Goal: Find specific page/section: Find specific page/section

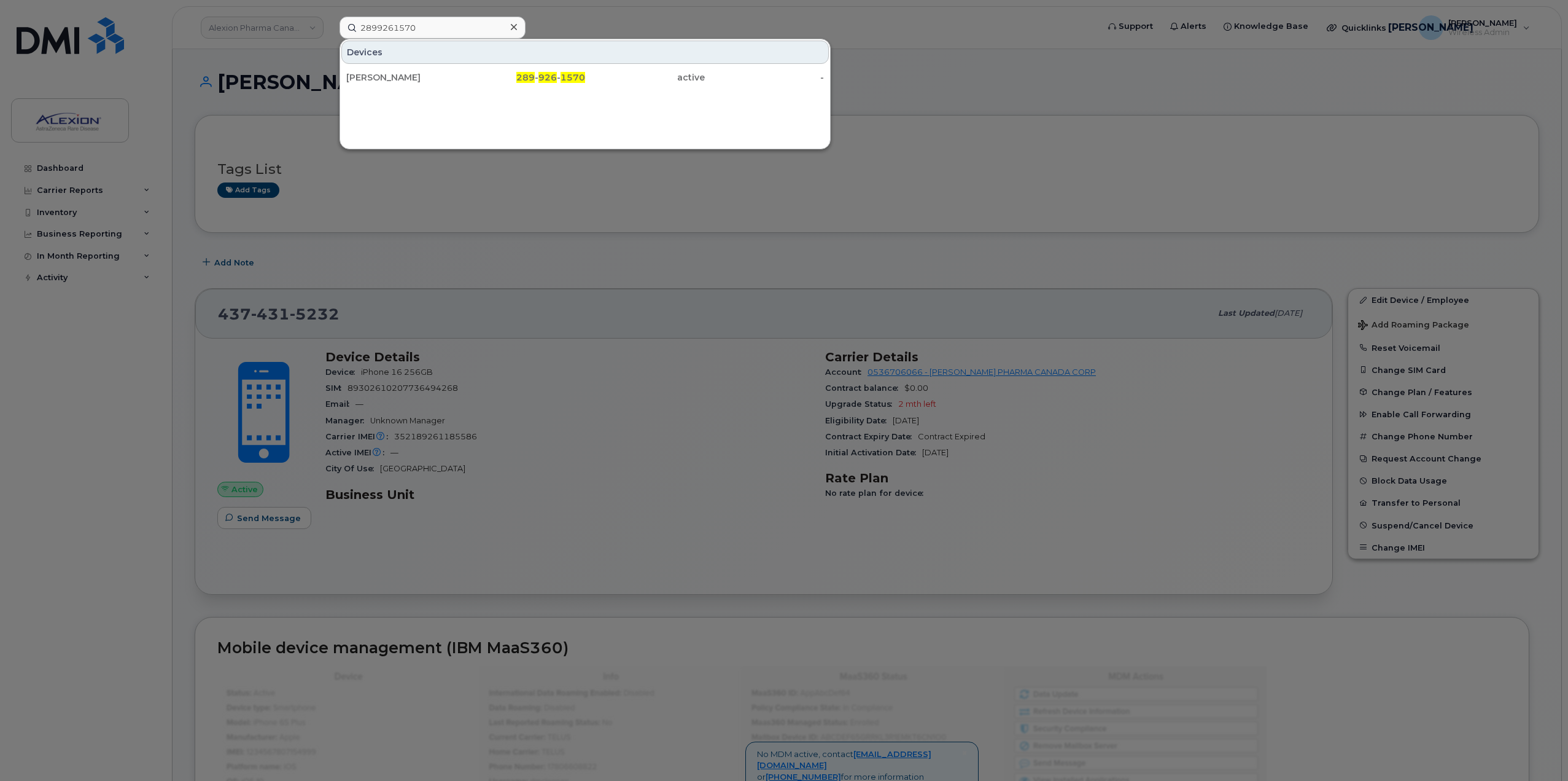
click at [440, 25] on input "2899261570" at bounding box center [432, 28] width 186 height 22
type input "Kwong"
click at [453, 77] on div "Megan Kwong" at bounding box center [406, 77] width 120 height 13
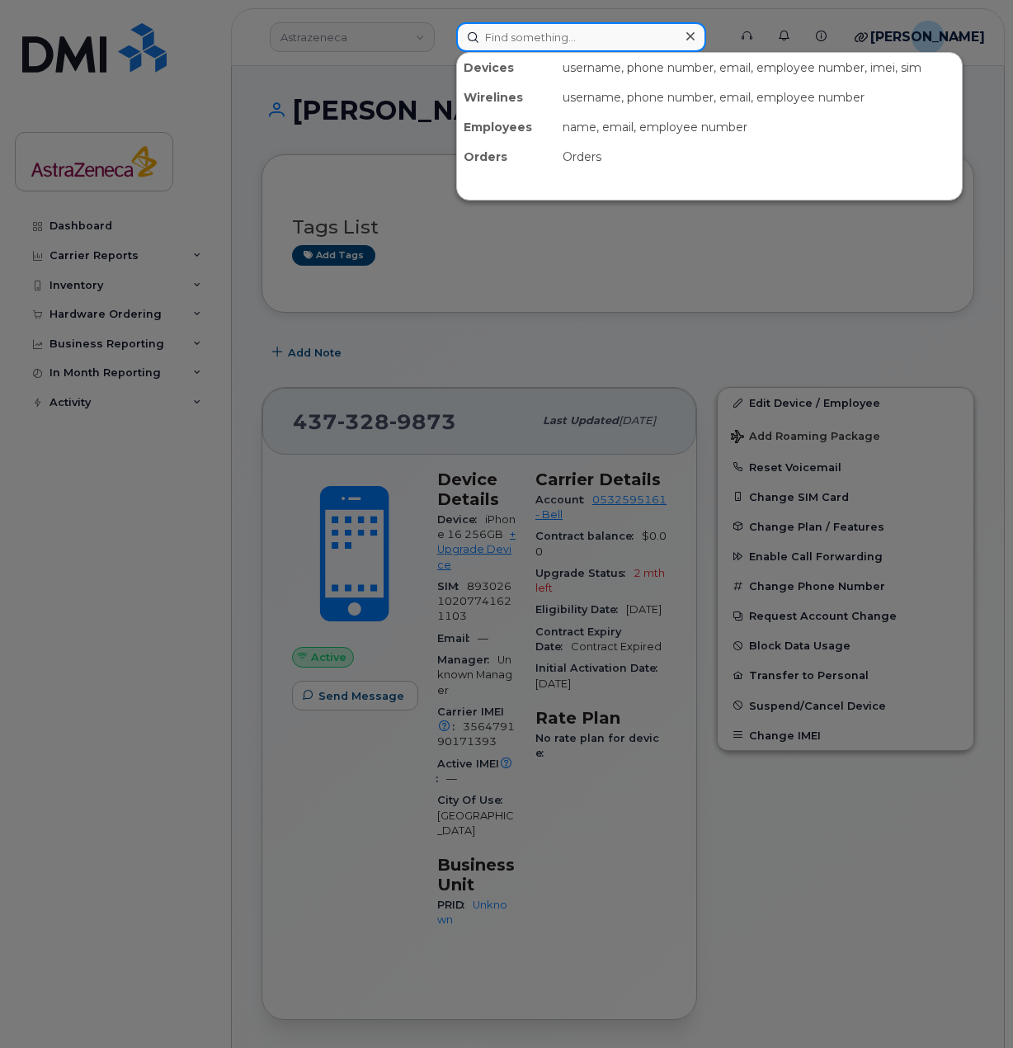
click at [559, 48] on input at bounding box center [581, 37] width 250 height 30
paste input "Farès Allouche"
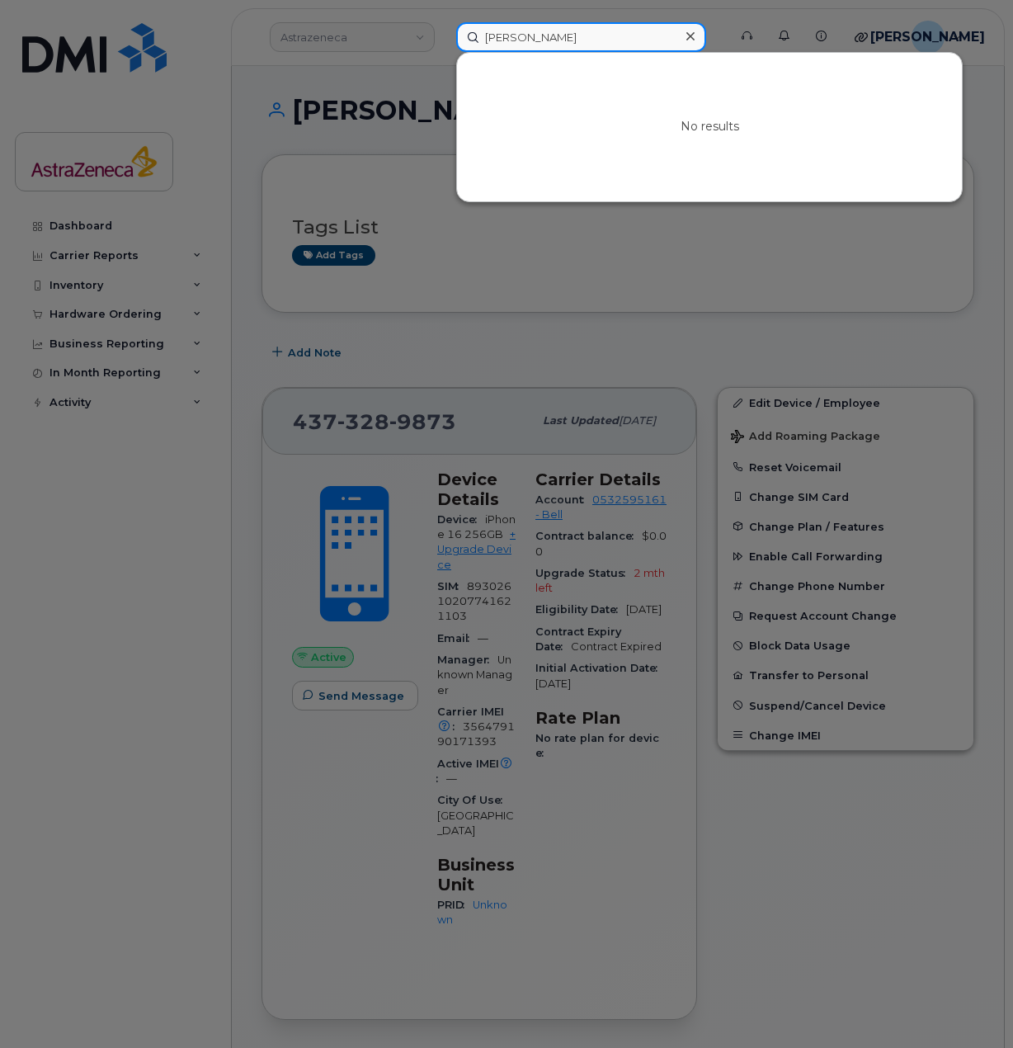
click at [541, 33] on input "Farès Allouche" at bounding box center [581, 37] width 250 height 30
click at [523, 35] on input "Farès Allouche" at bounding box center [581, 37] width 250 height 30
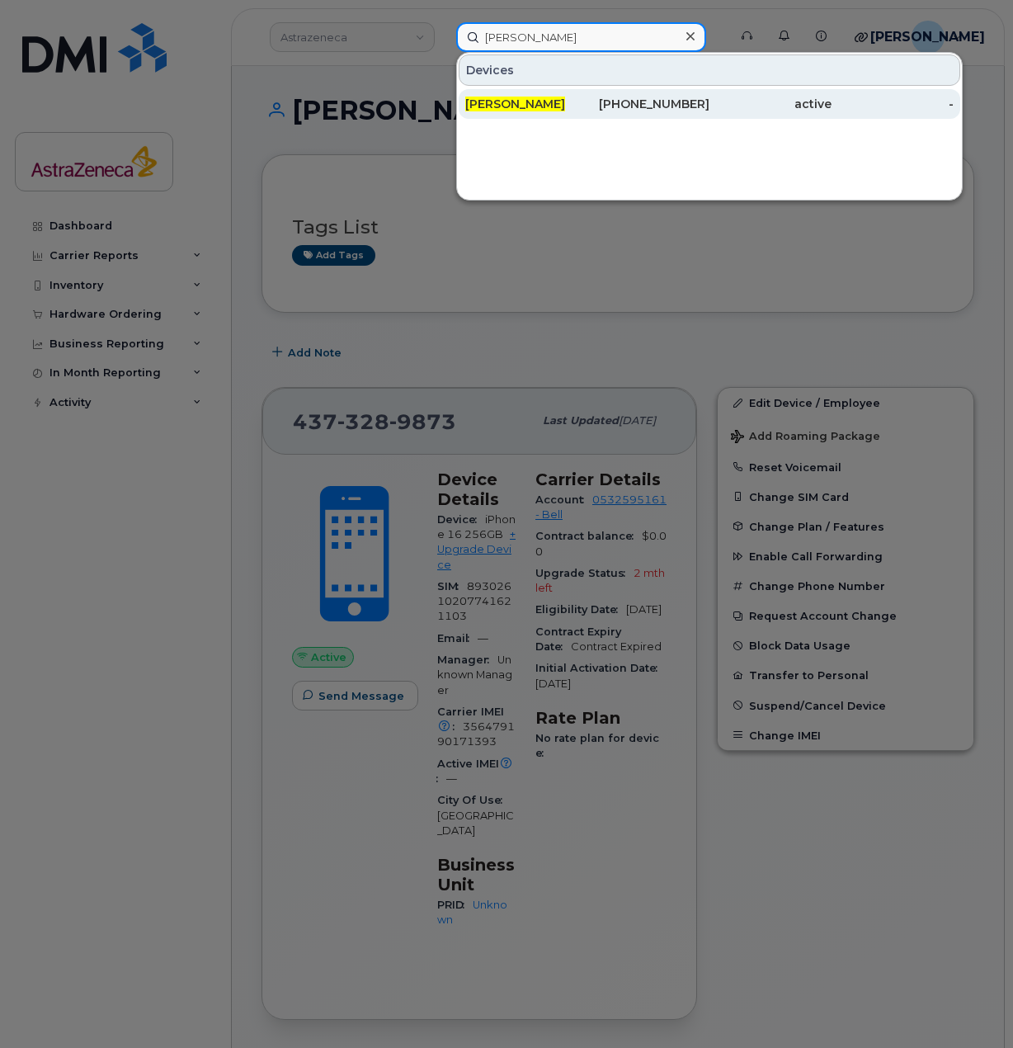
type input "Farès Allouche"
click at [597, 111] on div "438-451-9232" at bounding box center [648, 104] width 122 height 17
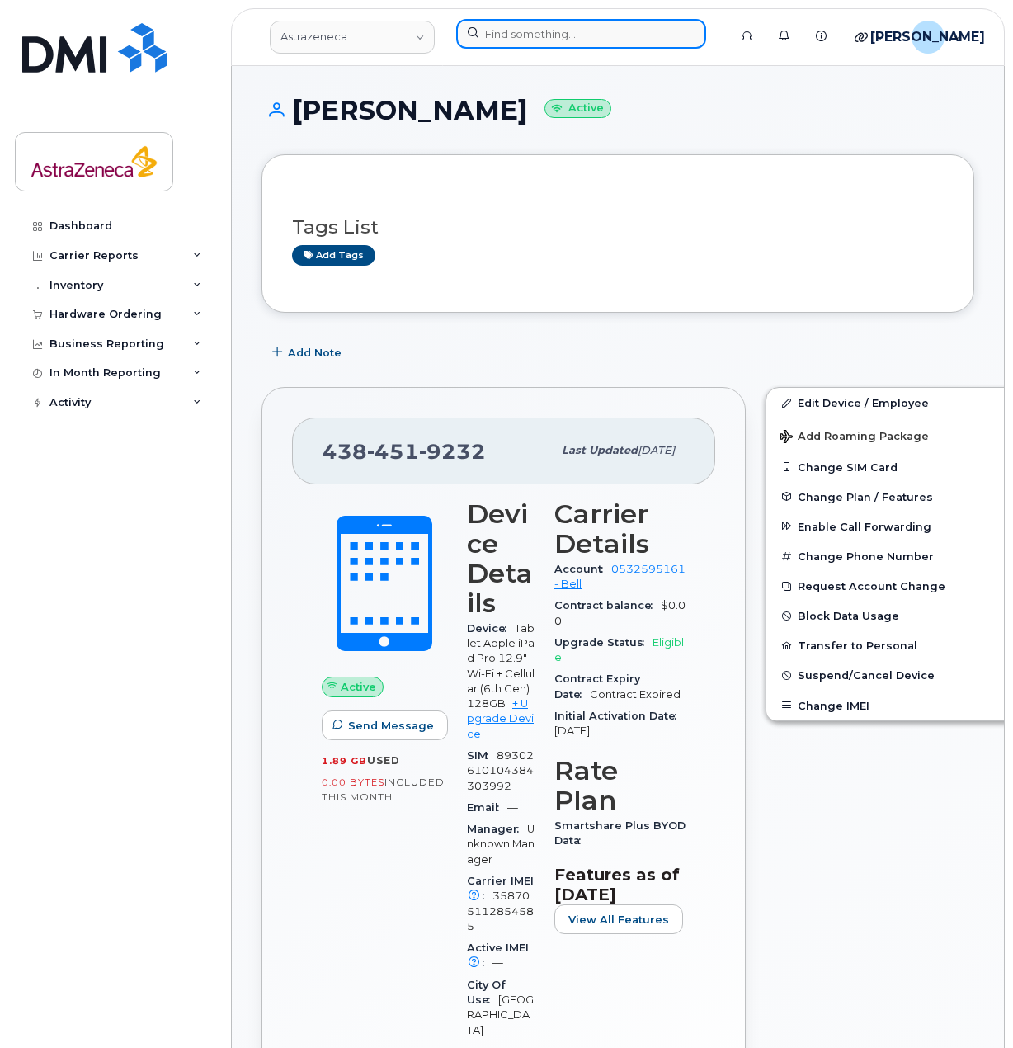
click at [595, 33] on input at bounding box center [581, 34] width 250 height 30
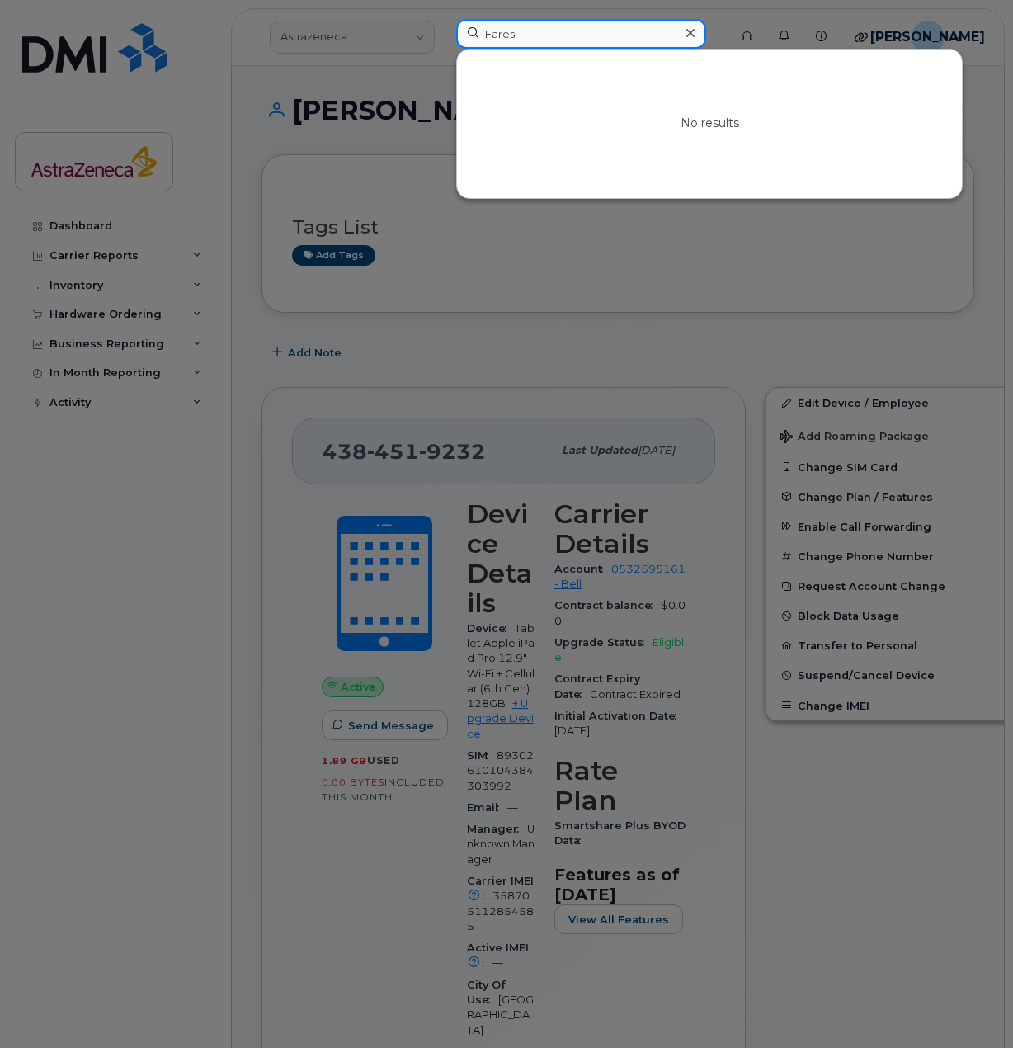
drag, startPoint x: 582, startPoint y: 31, endPoint x: 267, endPoint y: 26, distance: 315.2
click at [443, 26] on div "Fares No results" at bounding box center [586, 37] width 287 height 36
paste input "Jing"
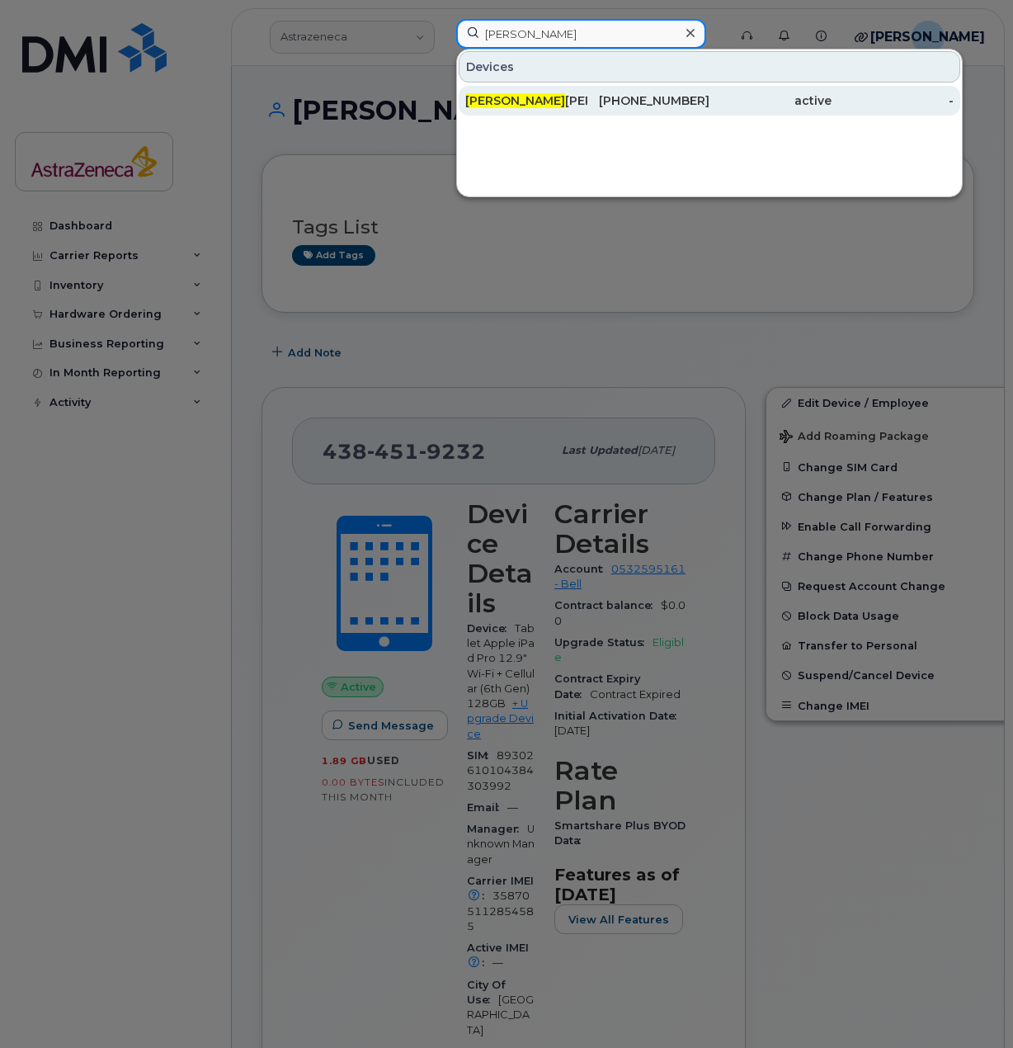
type input "Jing"
click at [544, 94] on div "Jing Xiao" at bounding box center [526, 100] width 122 height 17
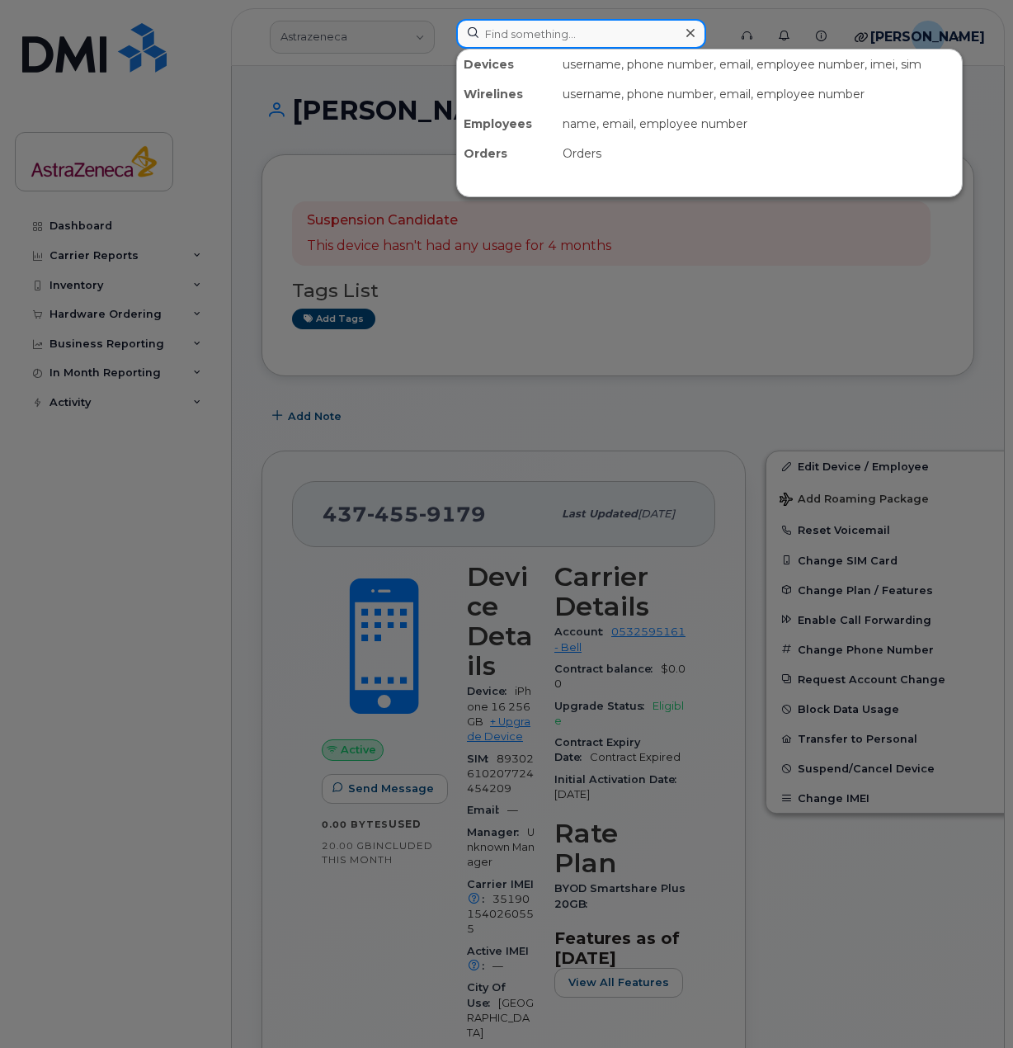
click at [550, 37] on input at bounding box center [581, 34] width 250 height 30
paste input "Rylan"
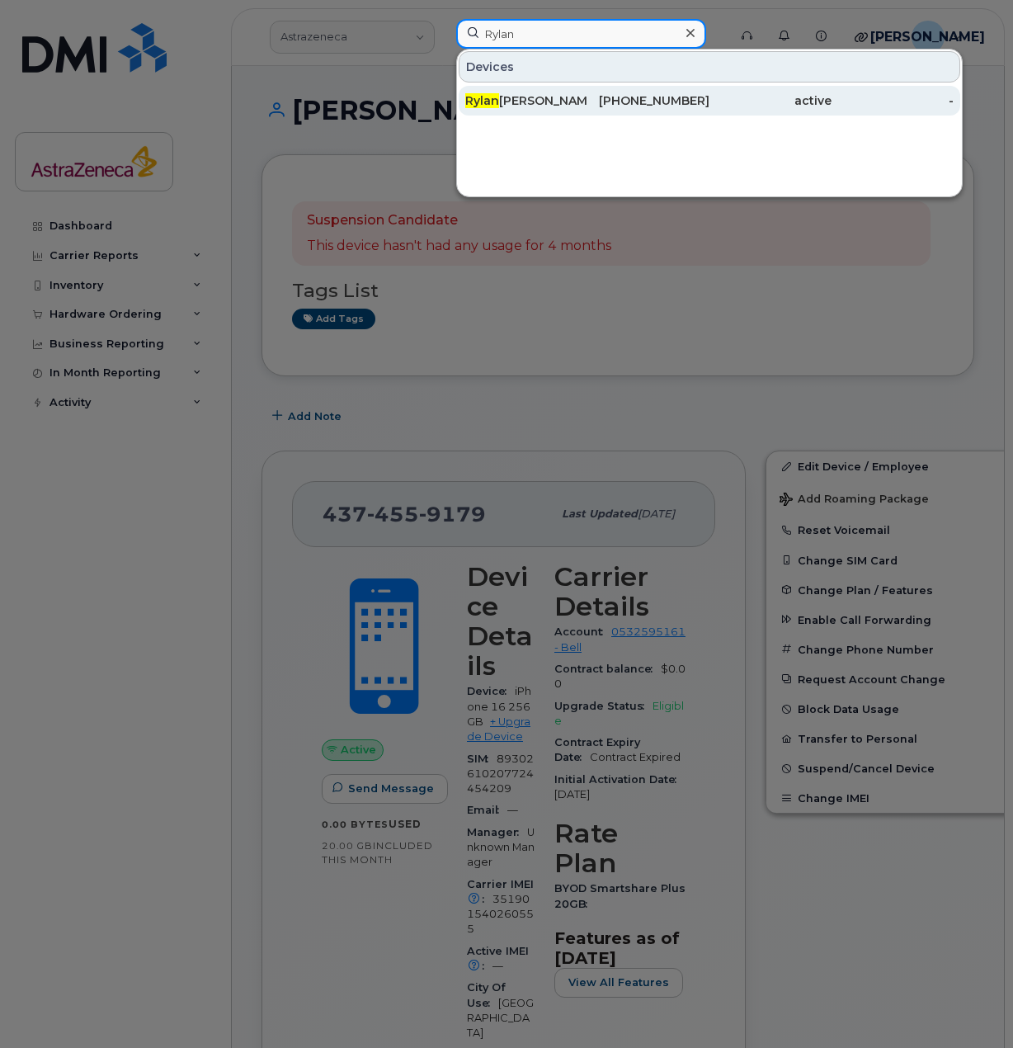
type input "Rylan"
click at [578, 98] on div "Rylan Allemang Grand" at bounding box center [526, 100] width 122 height 17
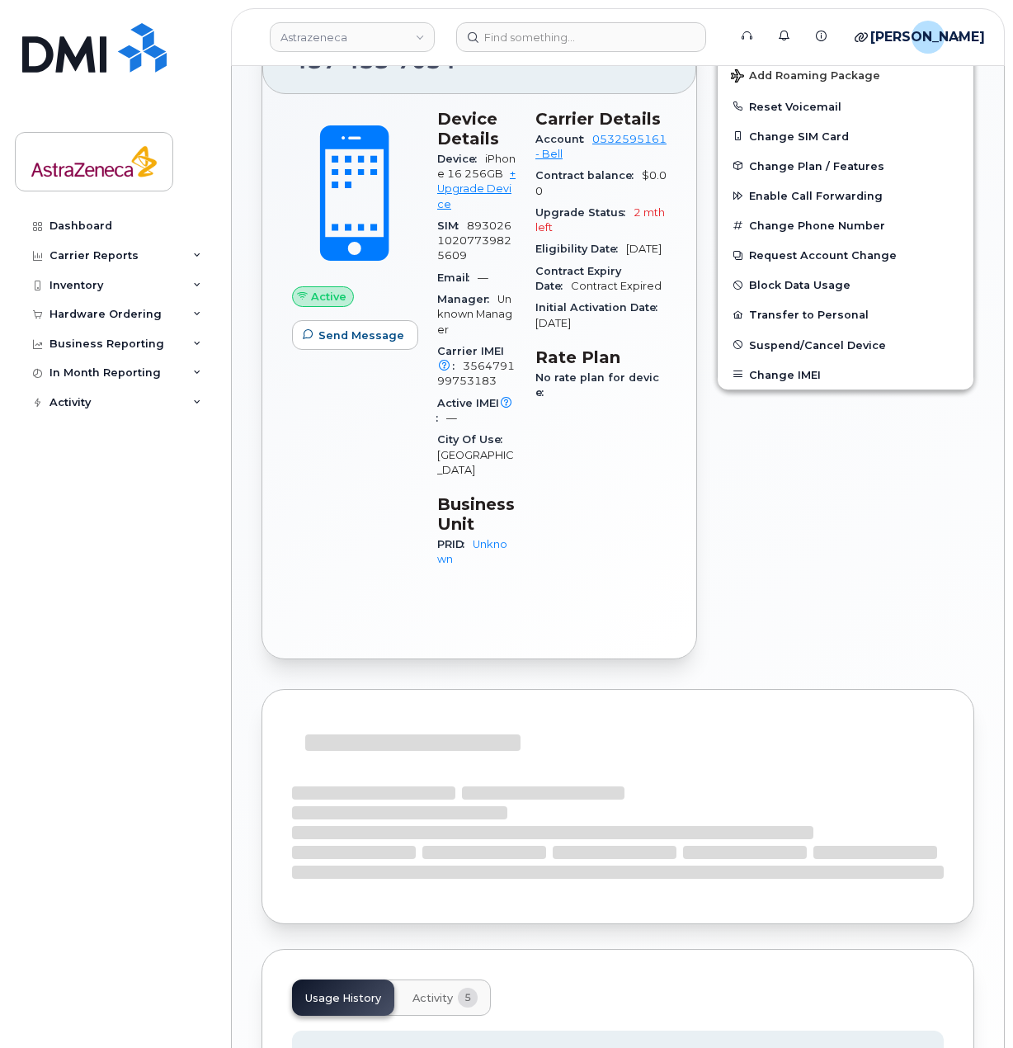
scroll to position [413, 0]
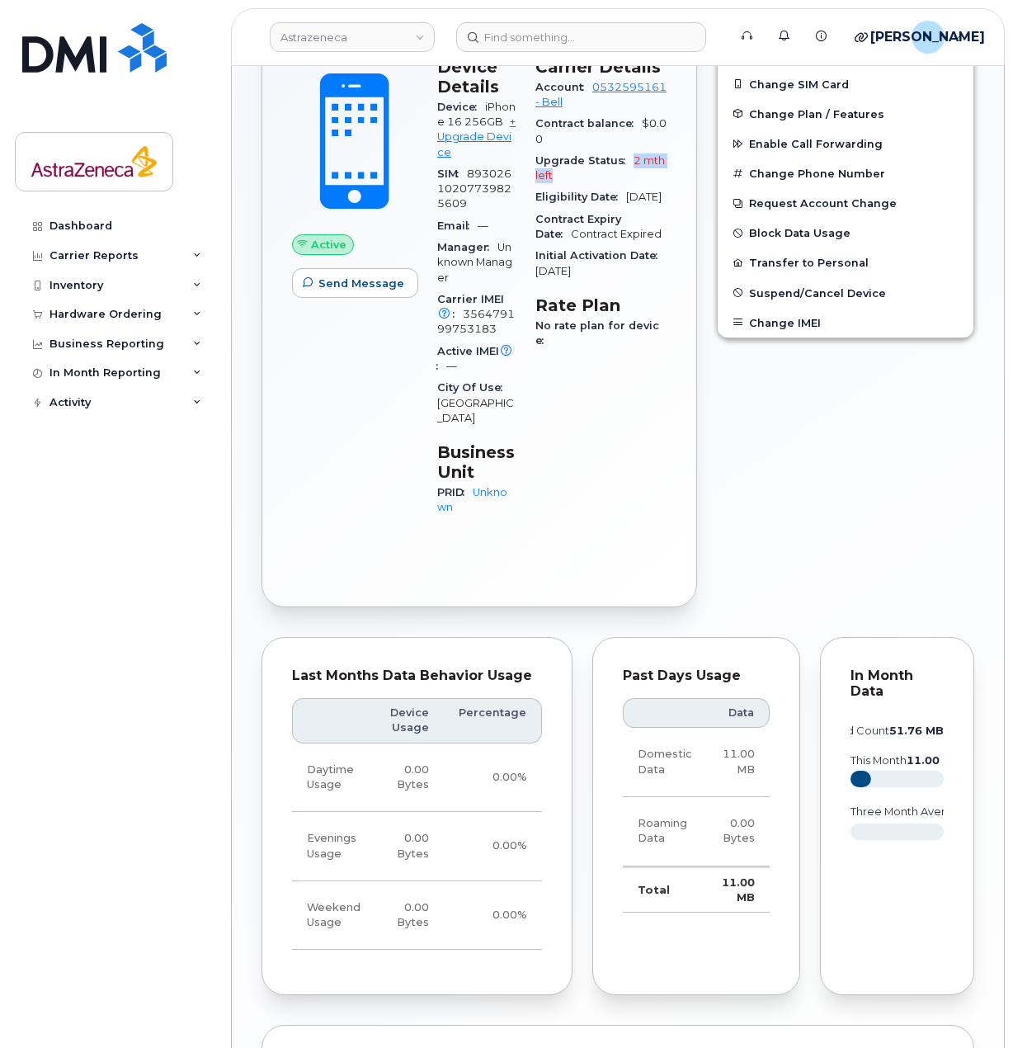
drag, startPoint x: 620, startPoint y: 212, endPoint x: 653, endPoint y: 196, distance: 36.5
click at [653, 187] on div "Upgrade Status 2 mth left" at bounding box center [600, 168] width 131 height 37
click at [634, 167] on span "Upgrade Status" at bounding box center [584, 160] width 98 height 12
drag, startPoint x: 647, startPoint y: 229, endPoint x: 648, endPoint y: 242, distance: 12.4
click at [648, 208] on div "Eligibility Date [DATE]" at bounding box center [600, 196] width 131 height 21
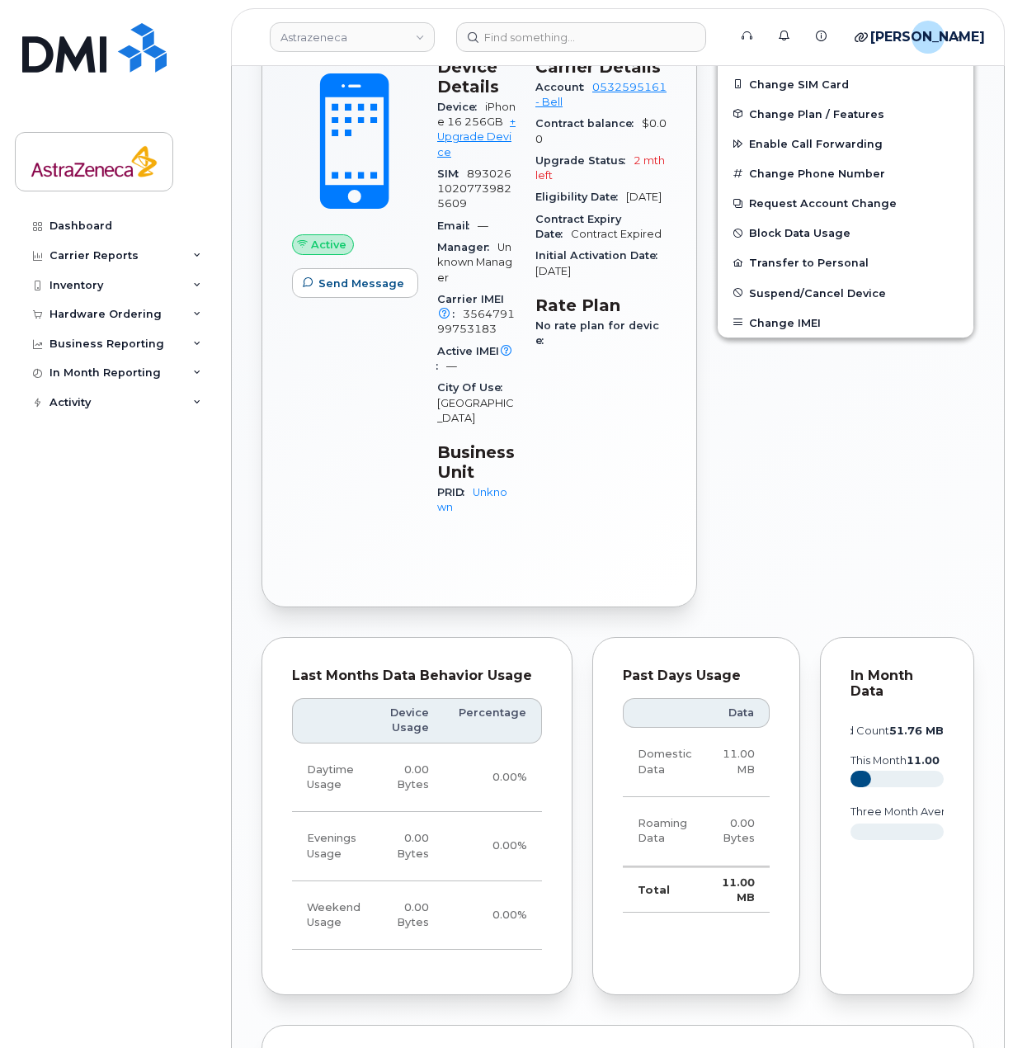
click at [648, 208] on div "Eligibility Date [DATE]" at bounding box center [600, 196] width 131 height 21
drag, startPoint x: 606, startPoint y: 342, endPoint x: 606, endPoint y: 351, distance: 9.1
click at [606, 282] on div "Initial Activation Date [DATE]" at bounding box center [600, 263] width 131 height 37
drag, startPoint x: 602, startPoint y: 333, endPoint x: 602, endPoint y: 343, distance: 9.9
click at [602, 282] on div "Initial Activation Date [DATE]" at bounding box center [600, 263] width 131 height 37
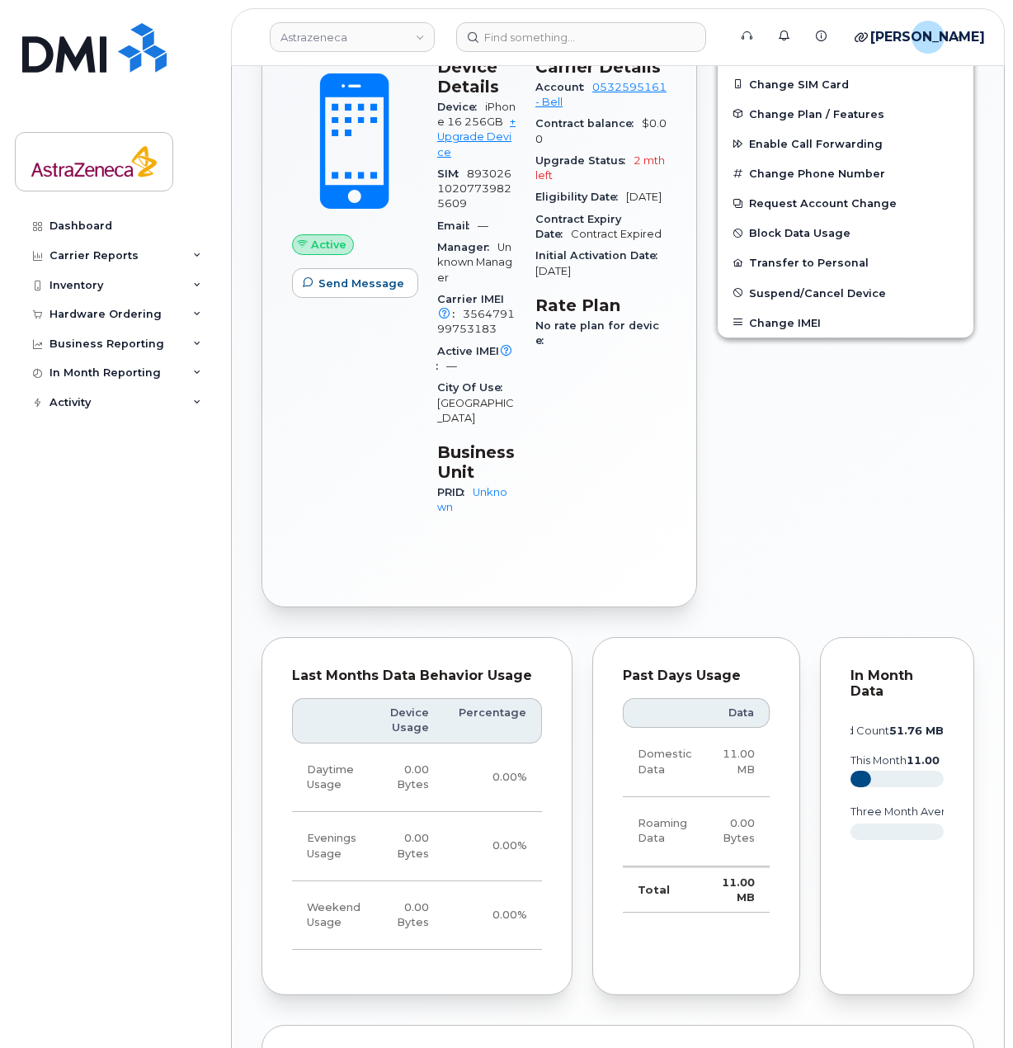
click at [602, 282] on div "Initial Activation Date [DATE]" at bounding box center [600, 263] width 131 height 37
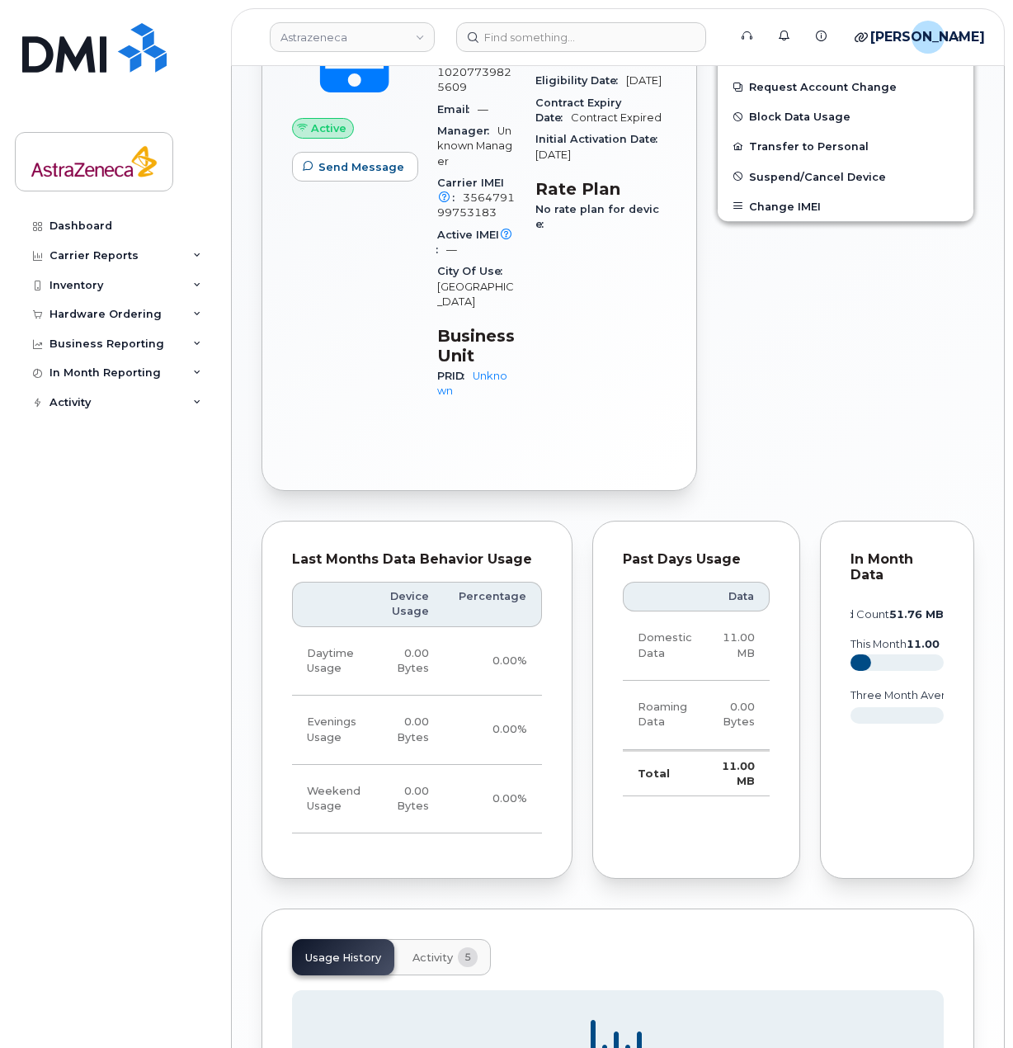
scroll to position [34, 0]
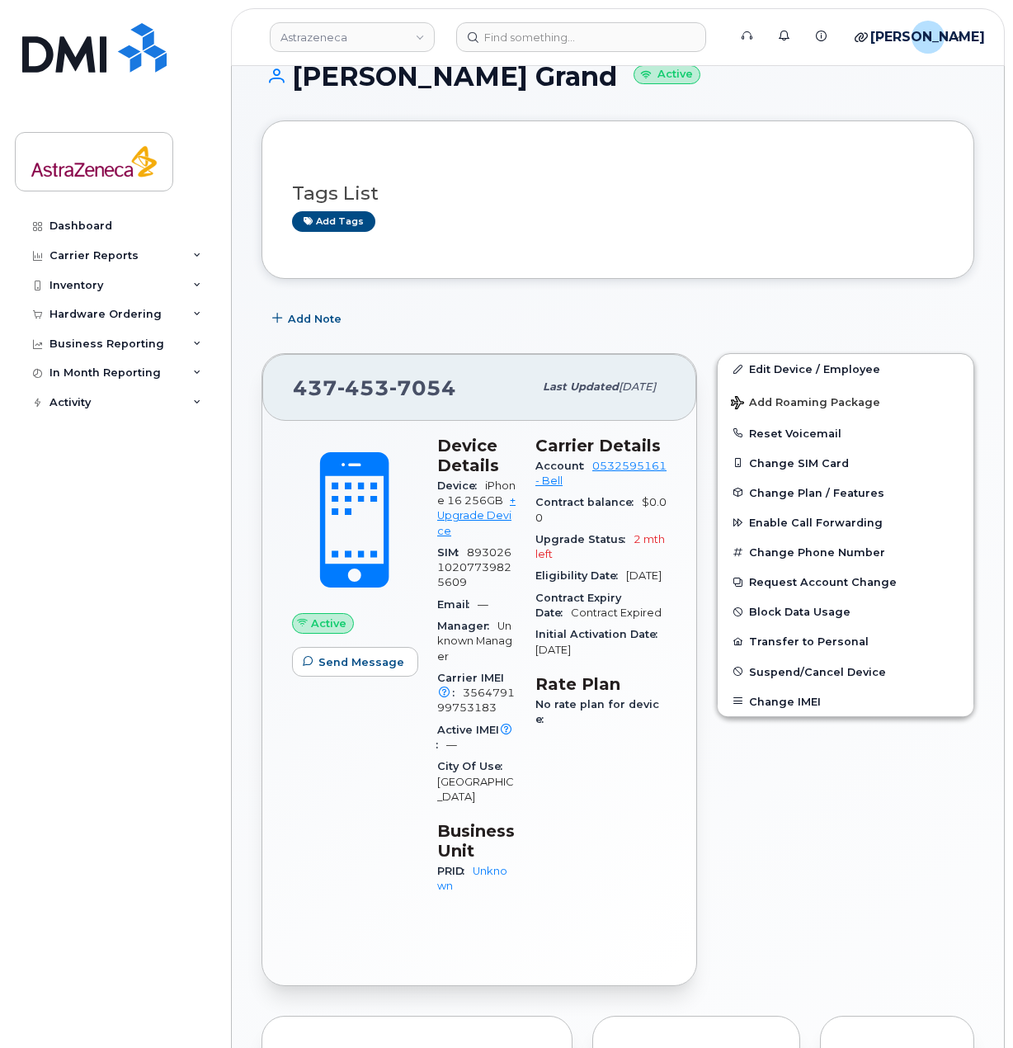
click at [614, 54] on header "Astrazeneca Support Alerts Knowledge Base Quicklinks Suspend / Cancel Device Ch…" at bounding box center [618, 37] width 774 height 58
click at [611, 41] on input at bounding box center [581, 37] width 250 height 30
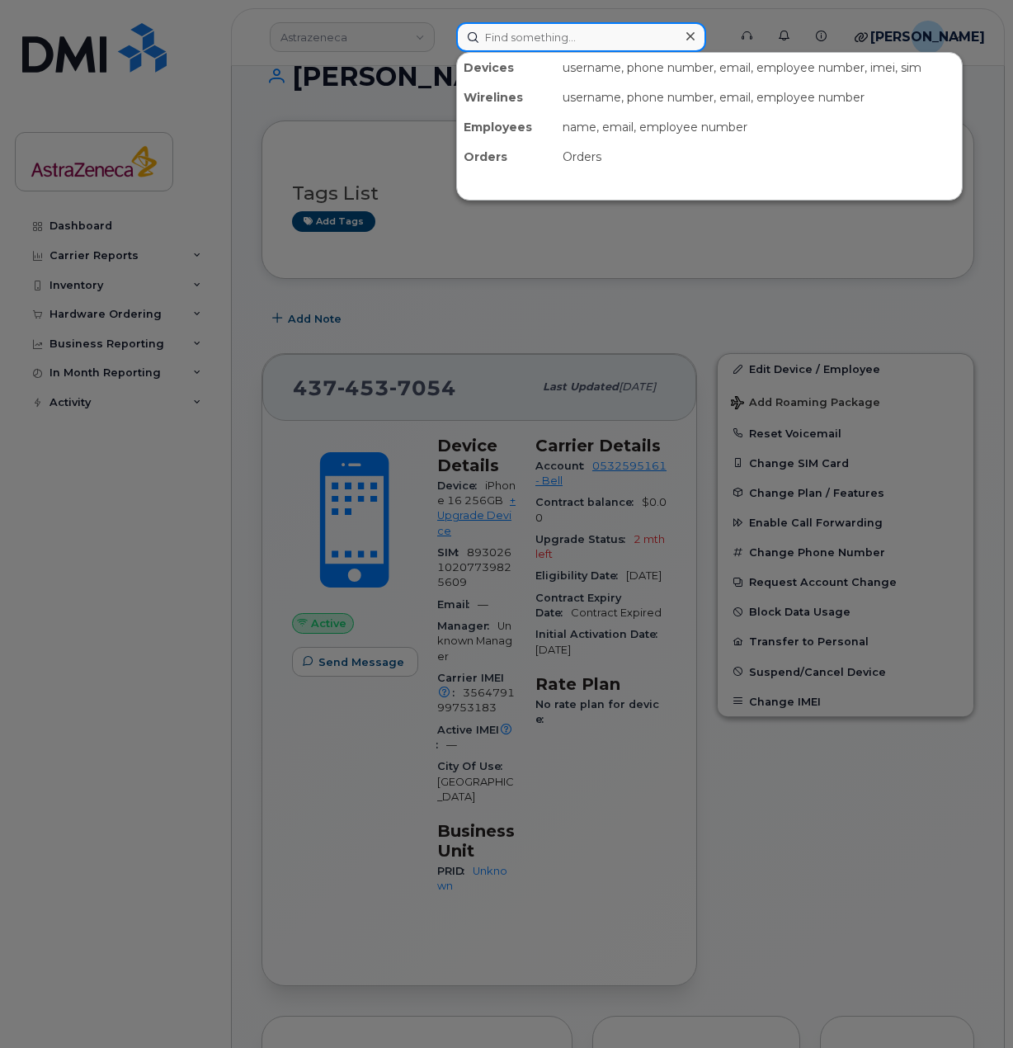
paste input "Alexander"
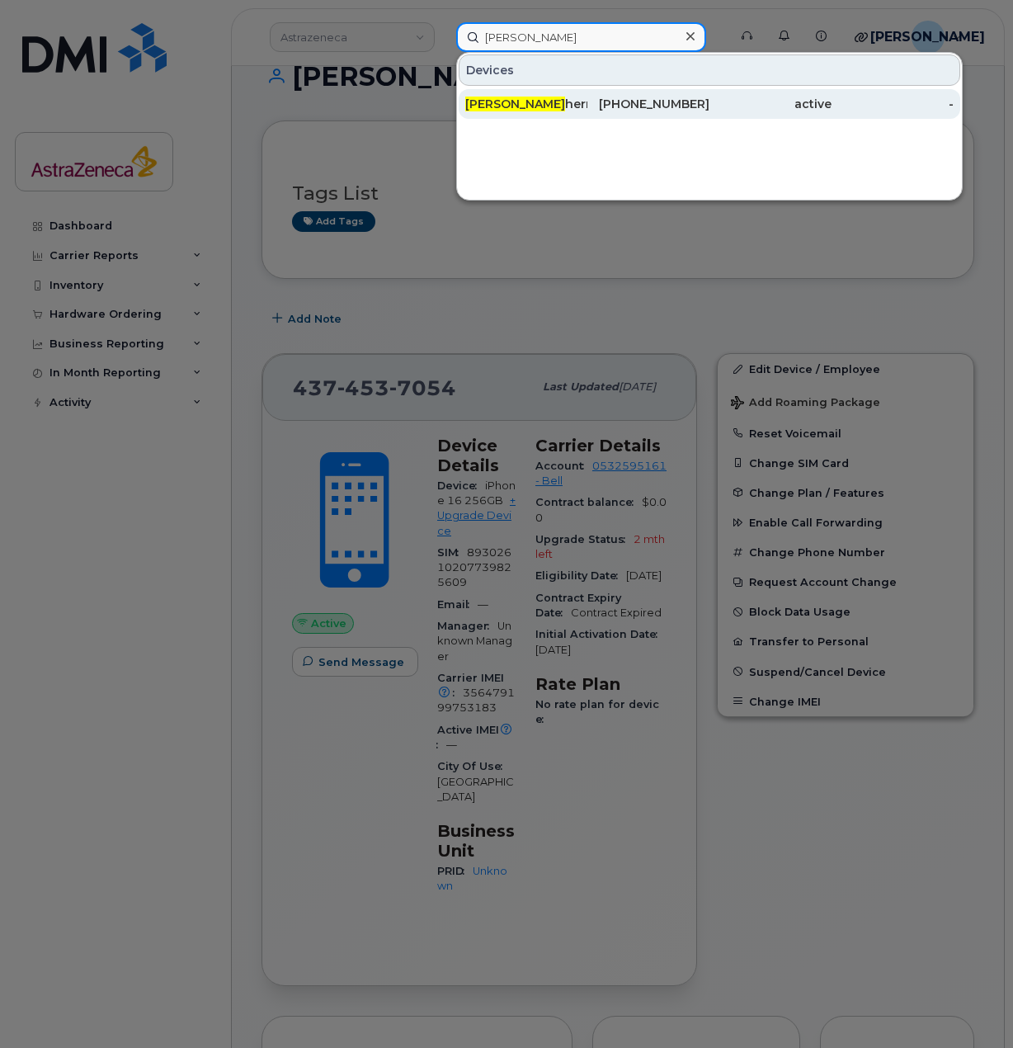
type input "Alexander c"
click at [573, 106] on div "Alexander C hernov" at bounding box center [526, 104] width 122 height 17
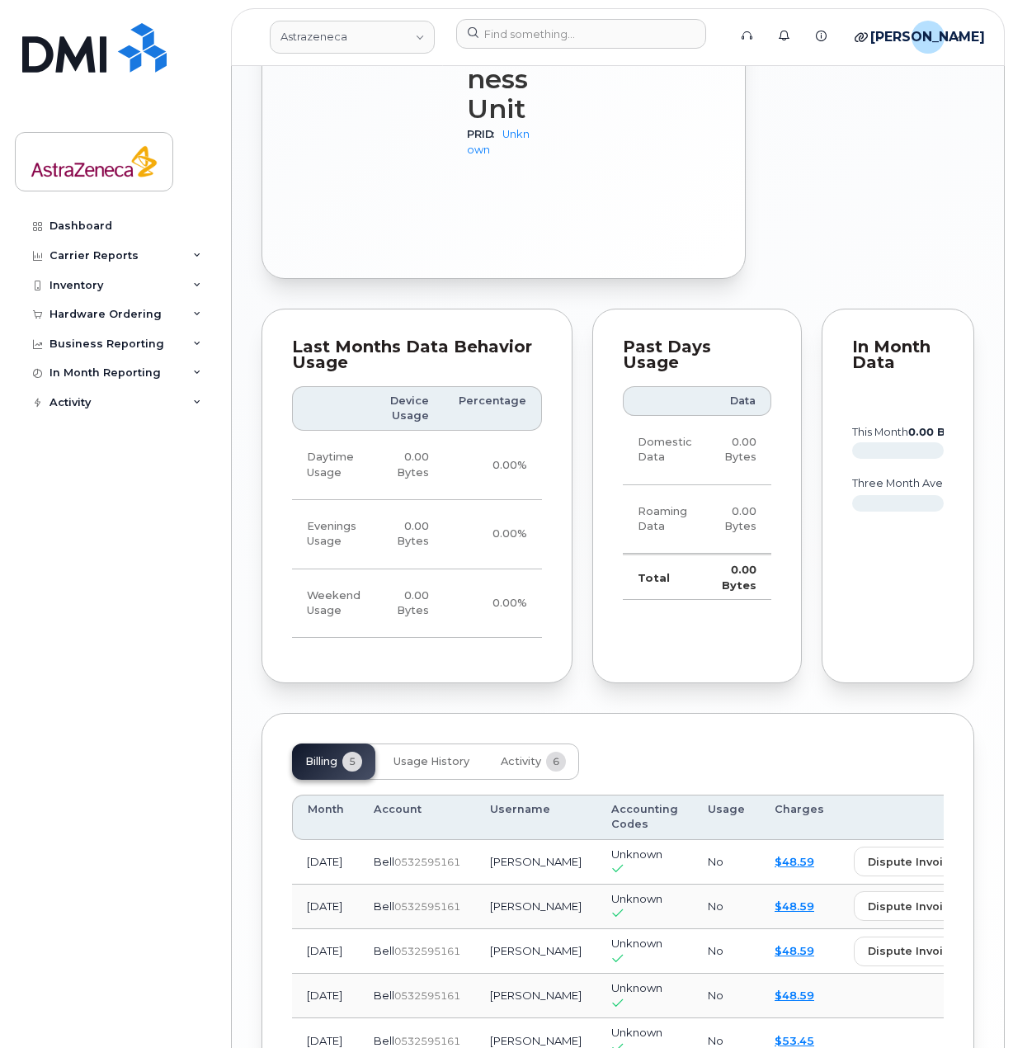
scroll to position [637, 0]
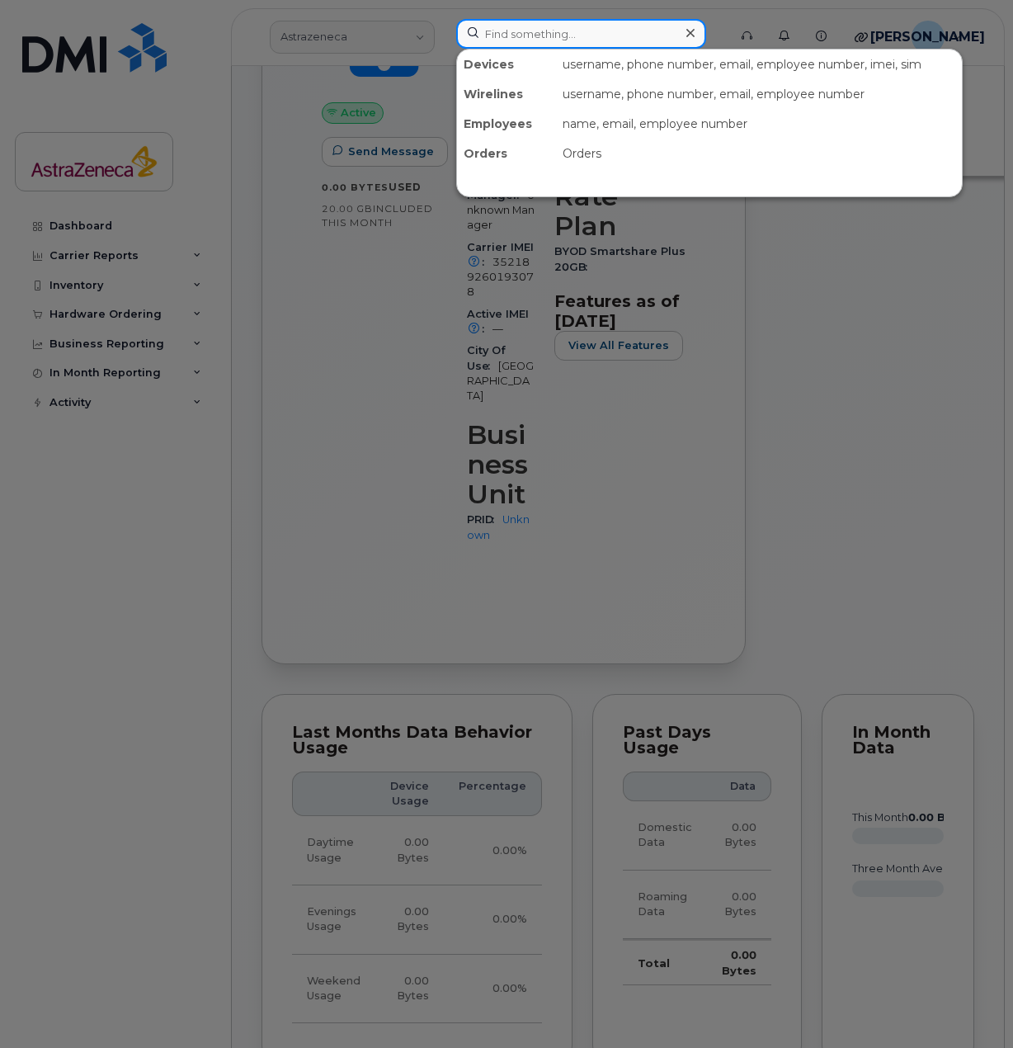
click at [576, 25] on input at bounding box center [581, 34] width 250 height 30
paste input "Megan"
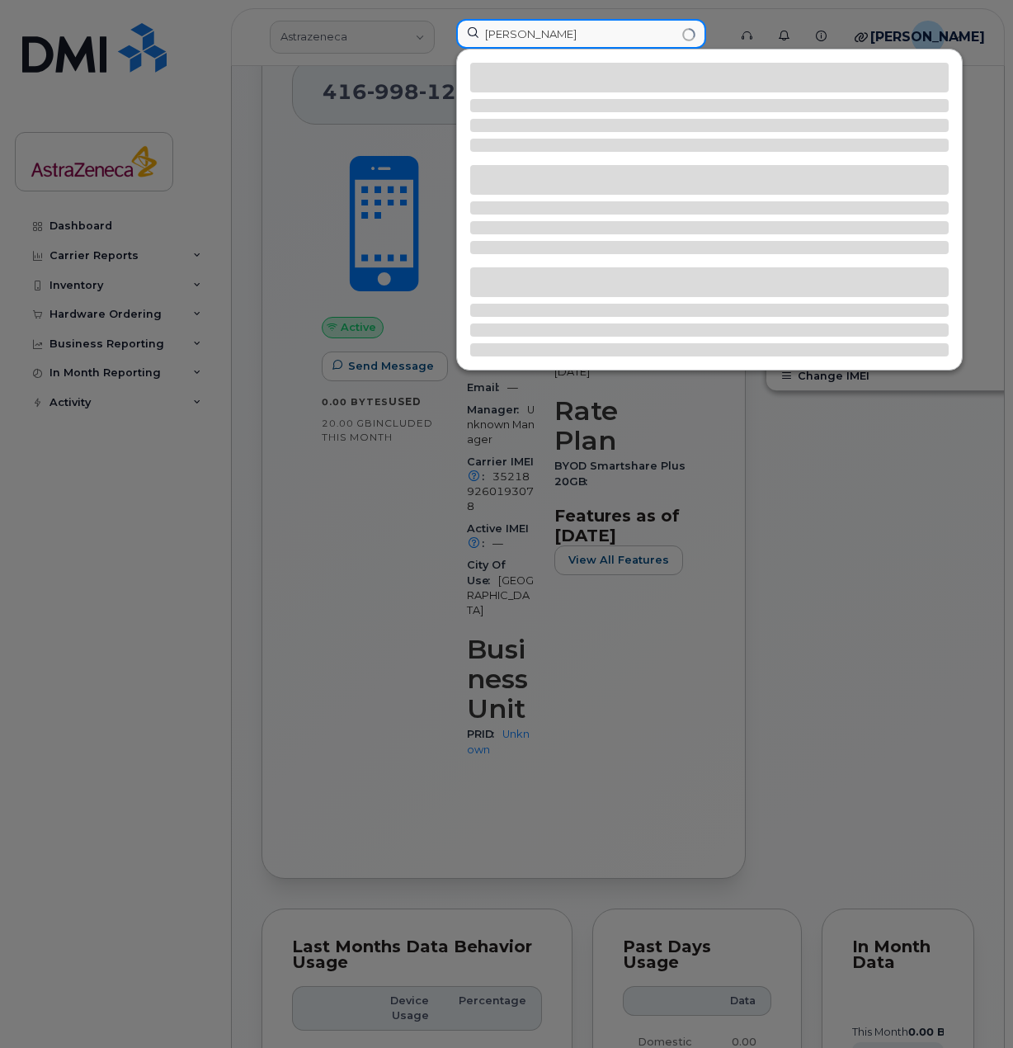
scroll to position [59, 0]
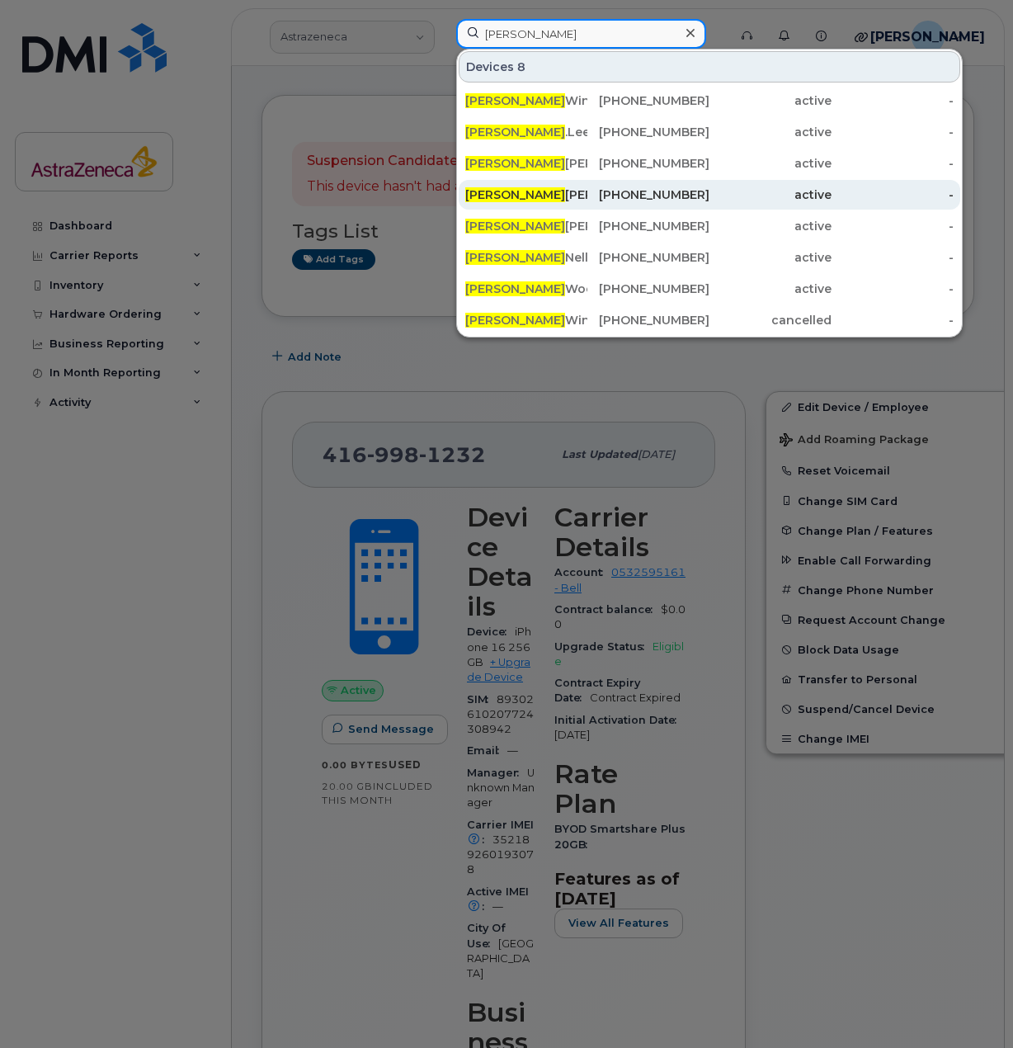
type input "Megan"
click at [584, 191] on div "Megan Kwong" at bounding box center [526, 194] width 122 height 17
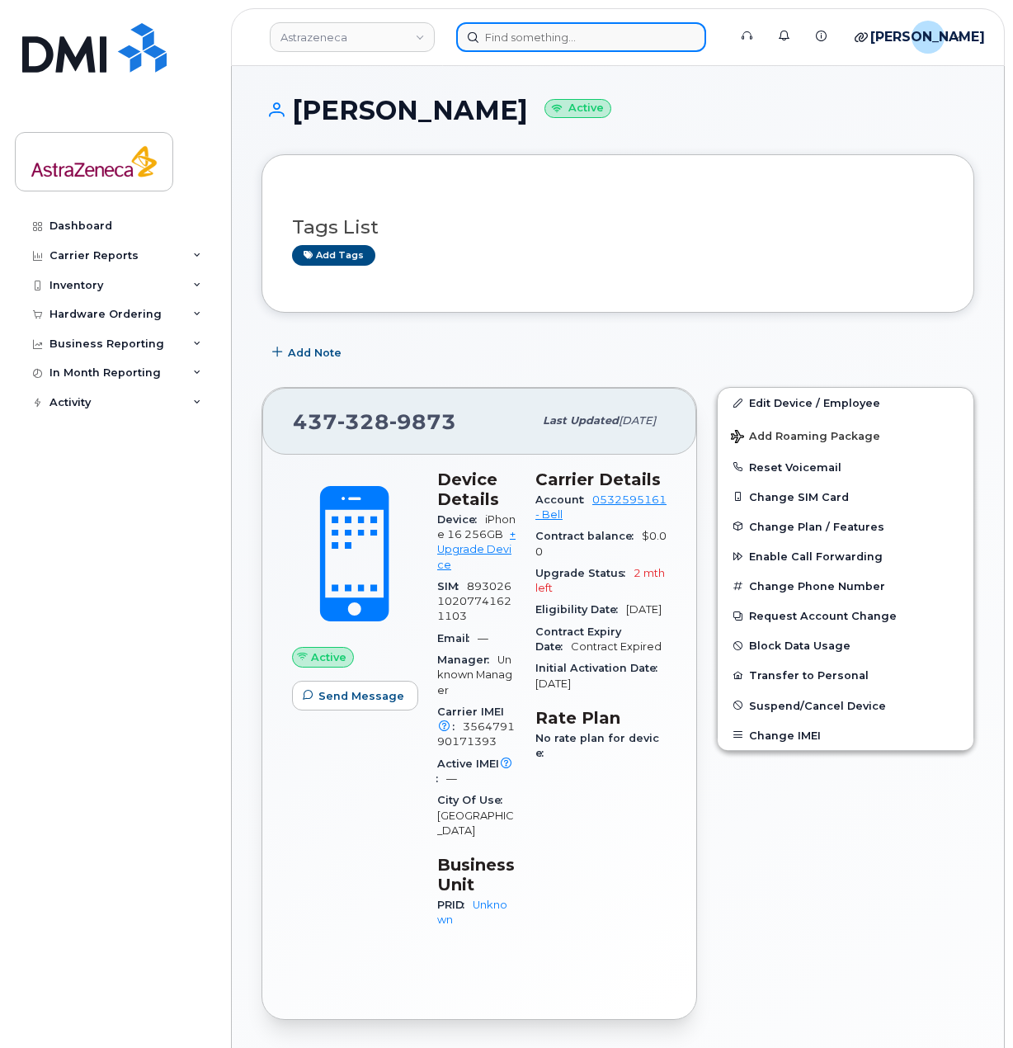
click at [606, 51] on input at bounding box center [581, 37] width 250 height 30
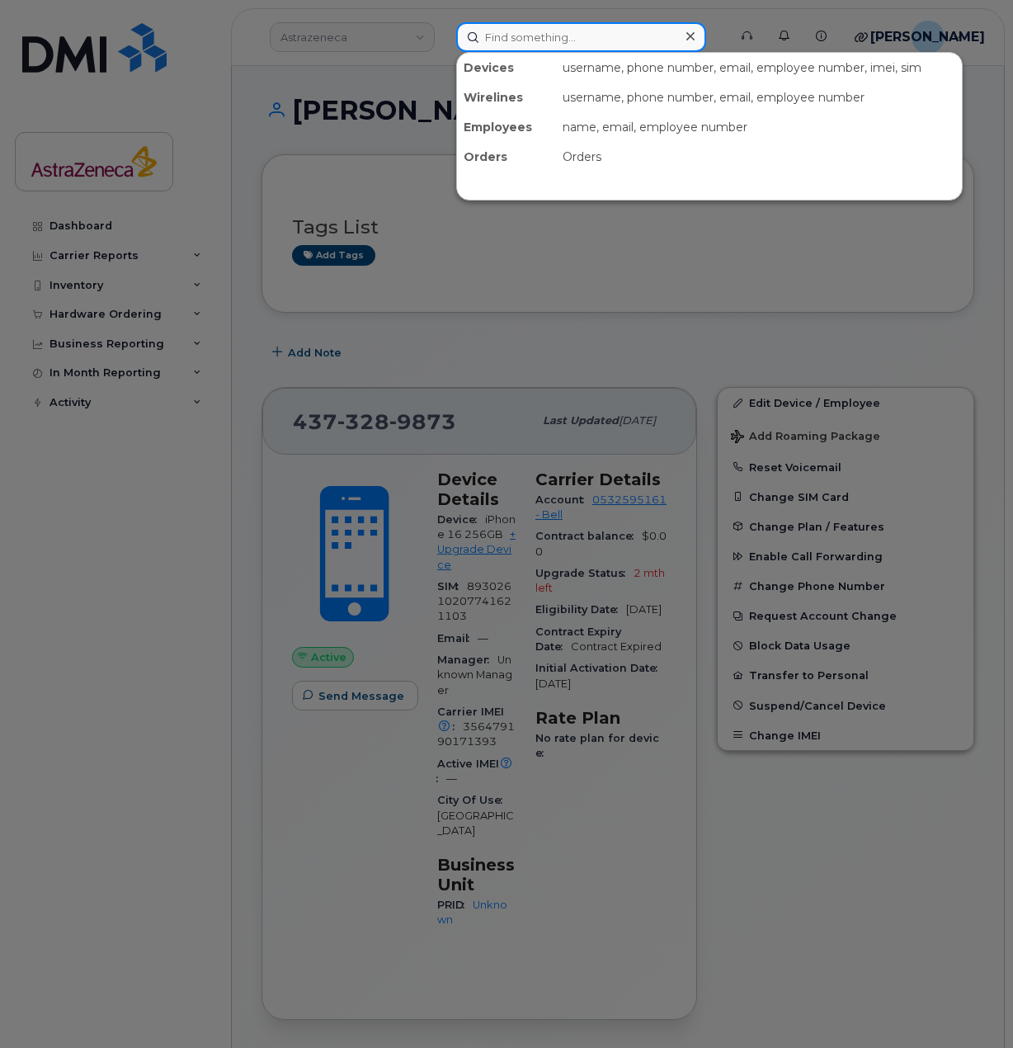
paste input "Shaliha"
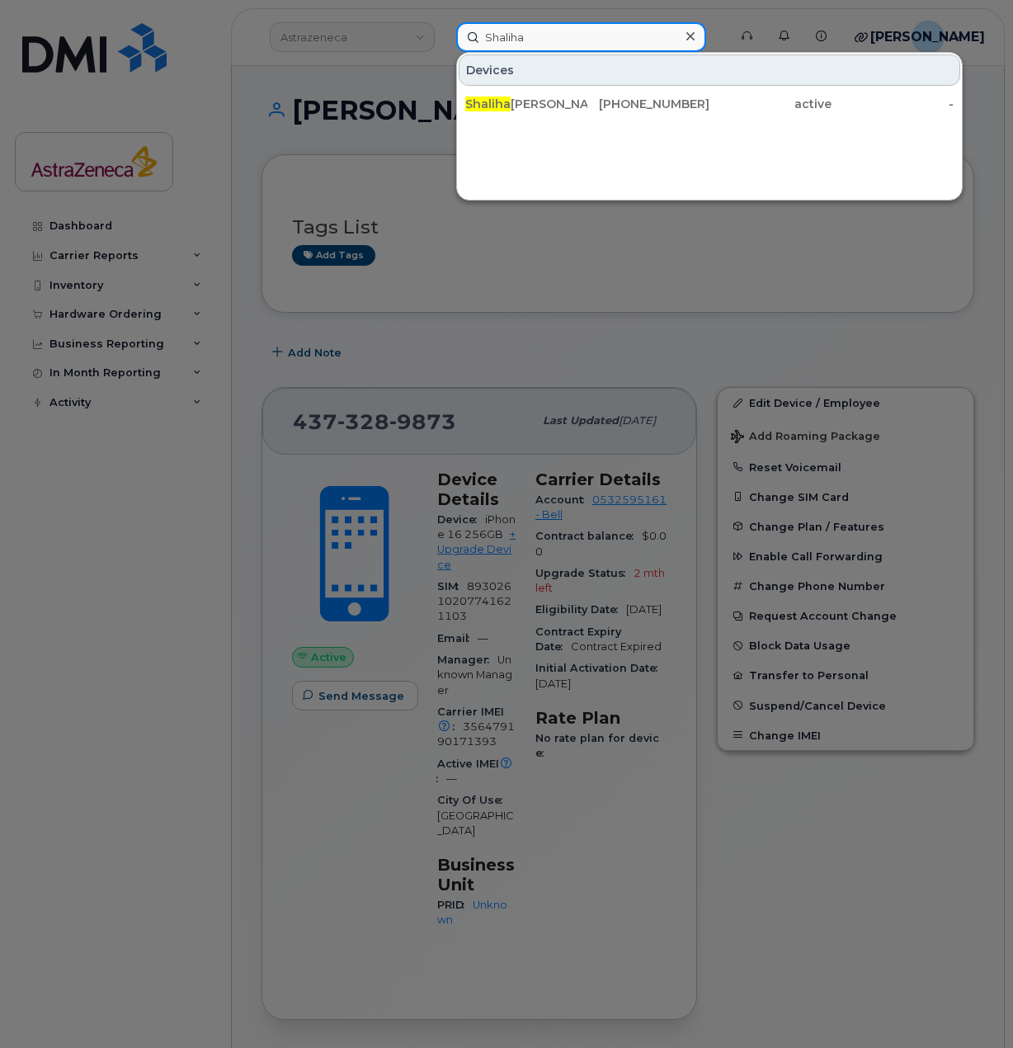
type input "Shaliha"
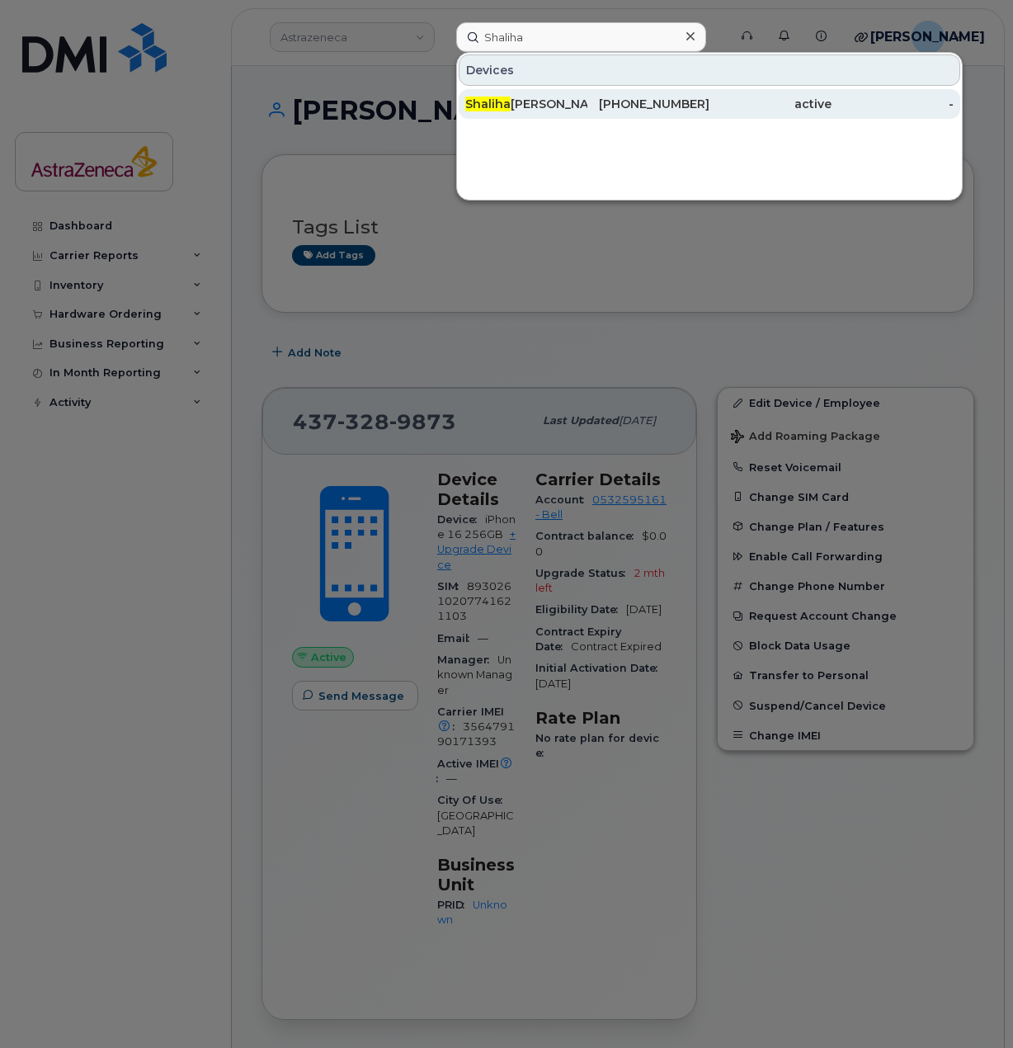
drag, startPoint x: 552, startPoint y: 120, endPoint x: 552, endPoint y: 110, distance: 10.7
click at [552, 120] on div "[PERSON_NAME] [PHONE_NUMBER] active -" at bounding box center [709, 103] width 505 height 33
click at [552, 106] on div "[PERSON_NAME]" at bounding box center [526, 104] width 122 height 17
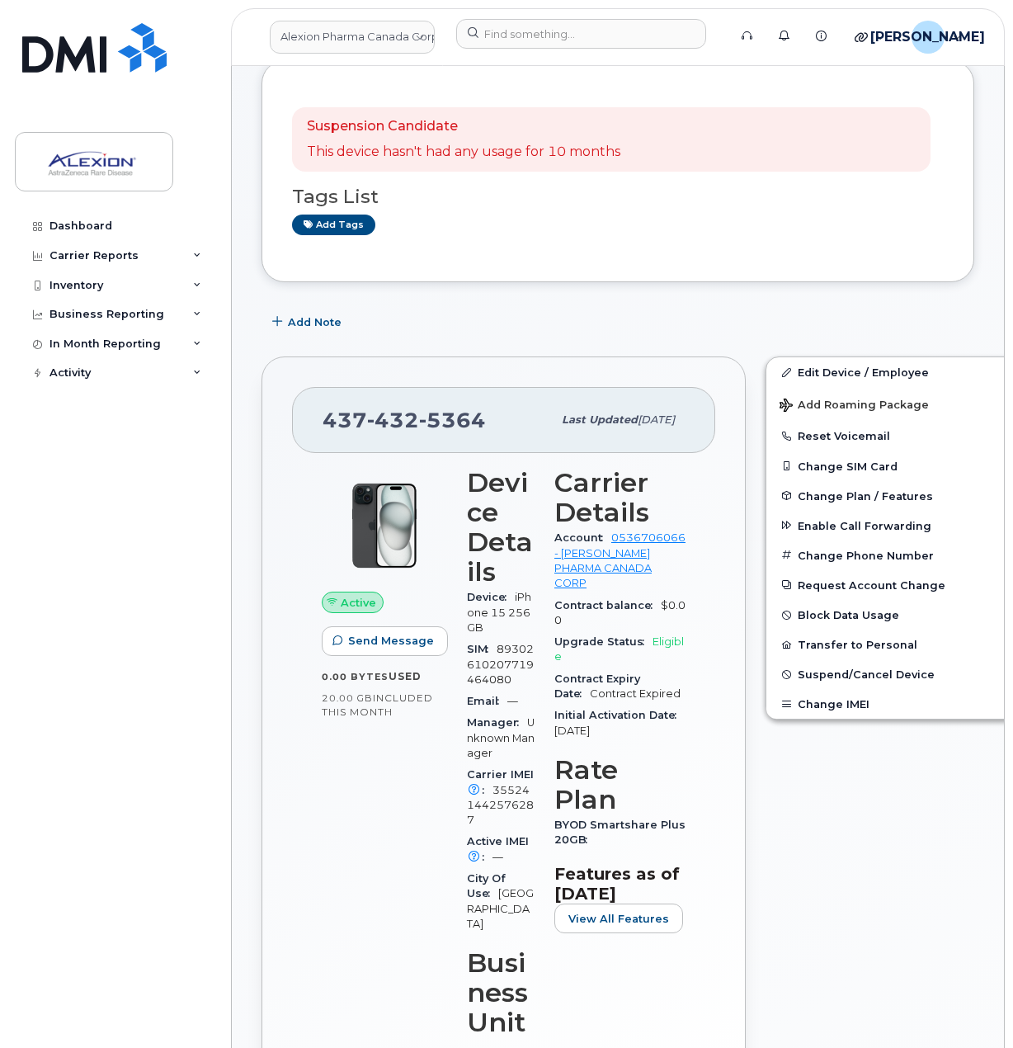
scroll to position [165, 0]
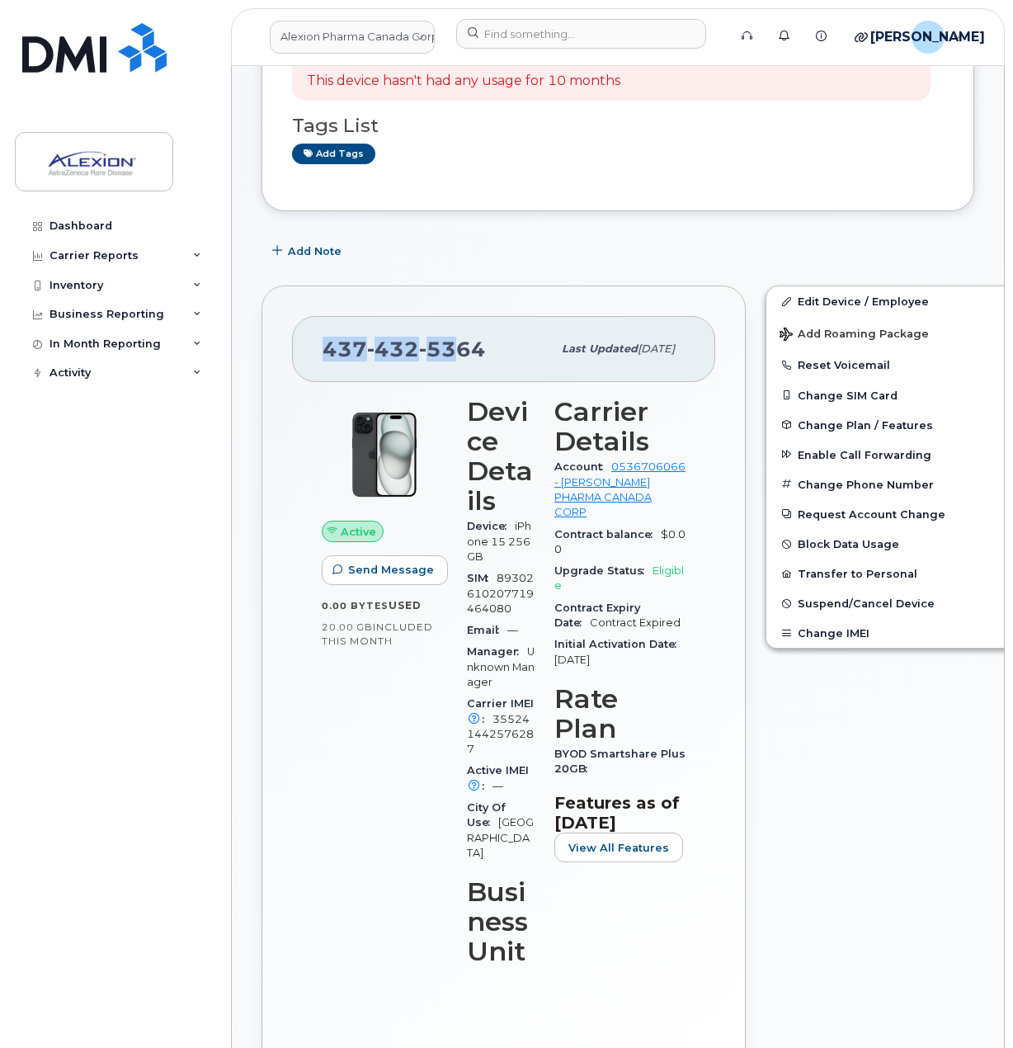
drag, startPoint x: 460, startPoint y: 353, endPoint x: 312, endPoint y: 347, distance: 148.6
click at [313, 348] on div "437 432 5364 Last updated May 26, 2025" at bounding box center [503, 349] width 423 height 66
click at [312, 347] on div "437 432 5364 Last updated May 26, 2025" at bounding box center [503, 349] width 423 height 66
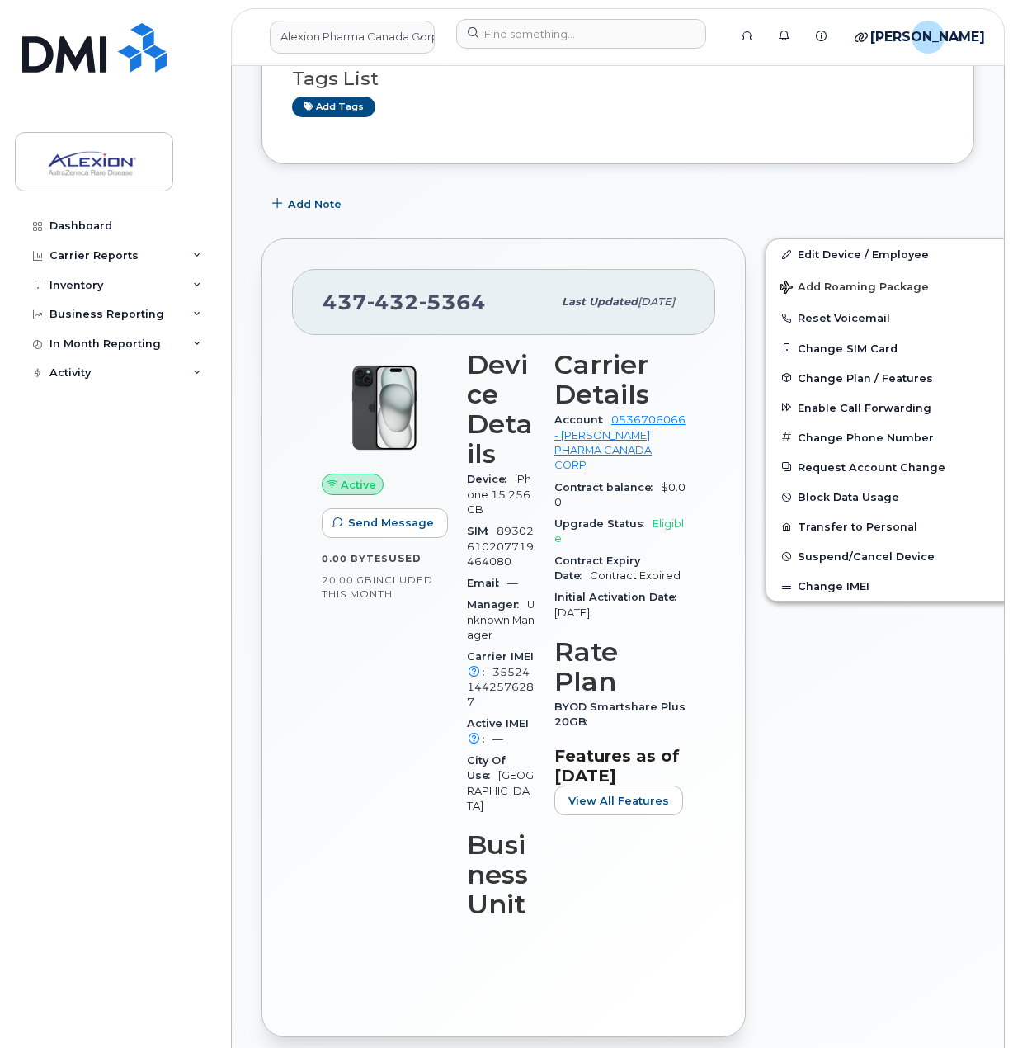
scroll to position [248, 0]
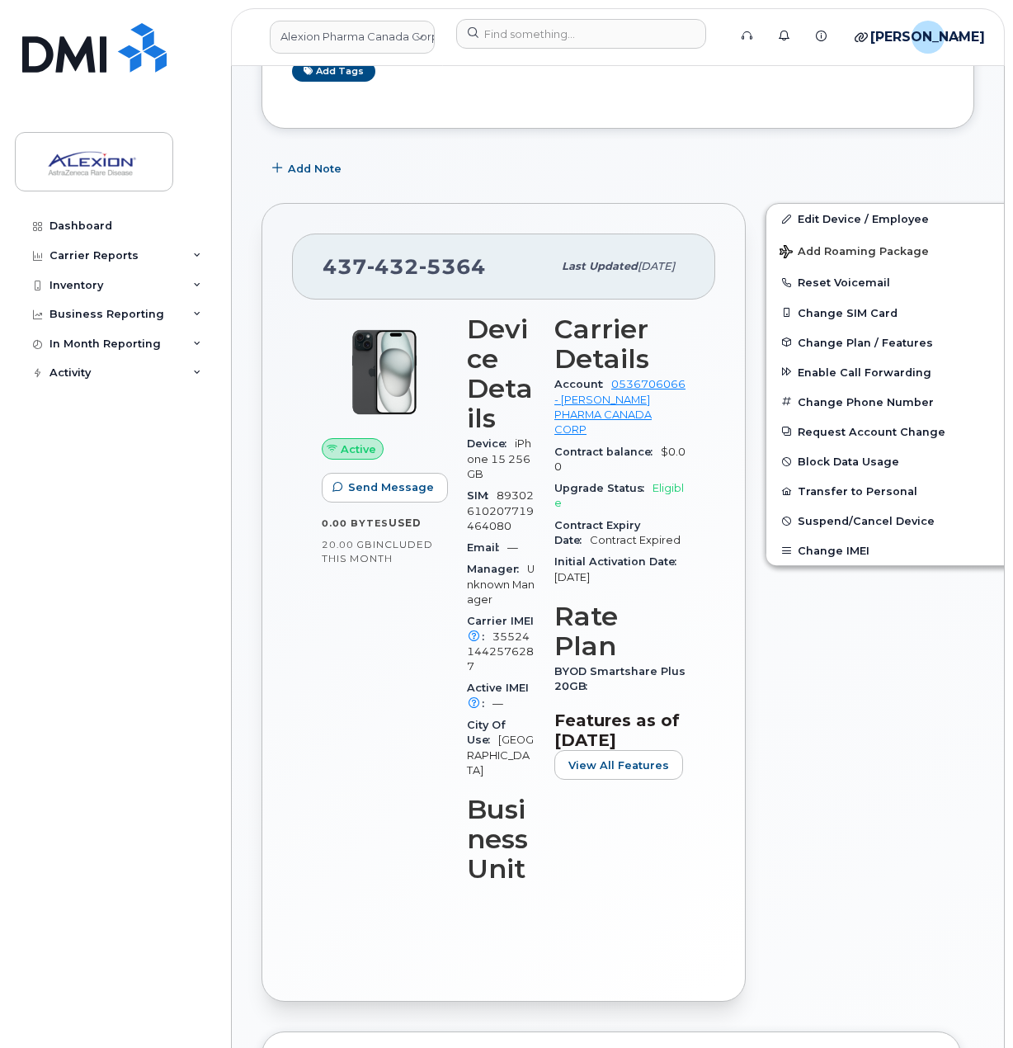
drag, startPoint x: 634, startPoint y: 584, endPoint x: 545, endPoint y: 573, distance: 89.8
click at [554, 573] on div "Initial Activation Date Jul 26, 2024" at bounding box center [619, 569] width 131 height 37
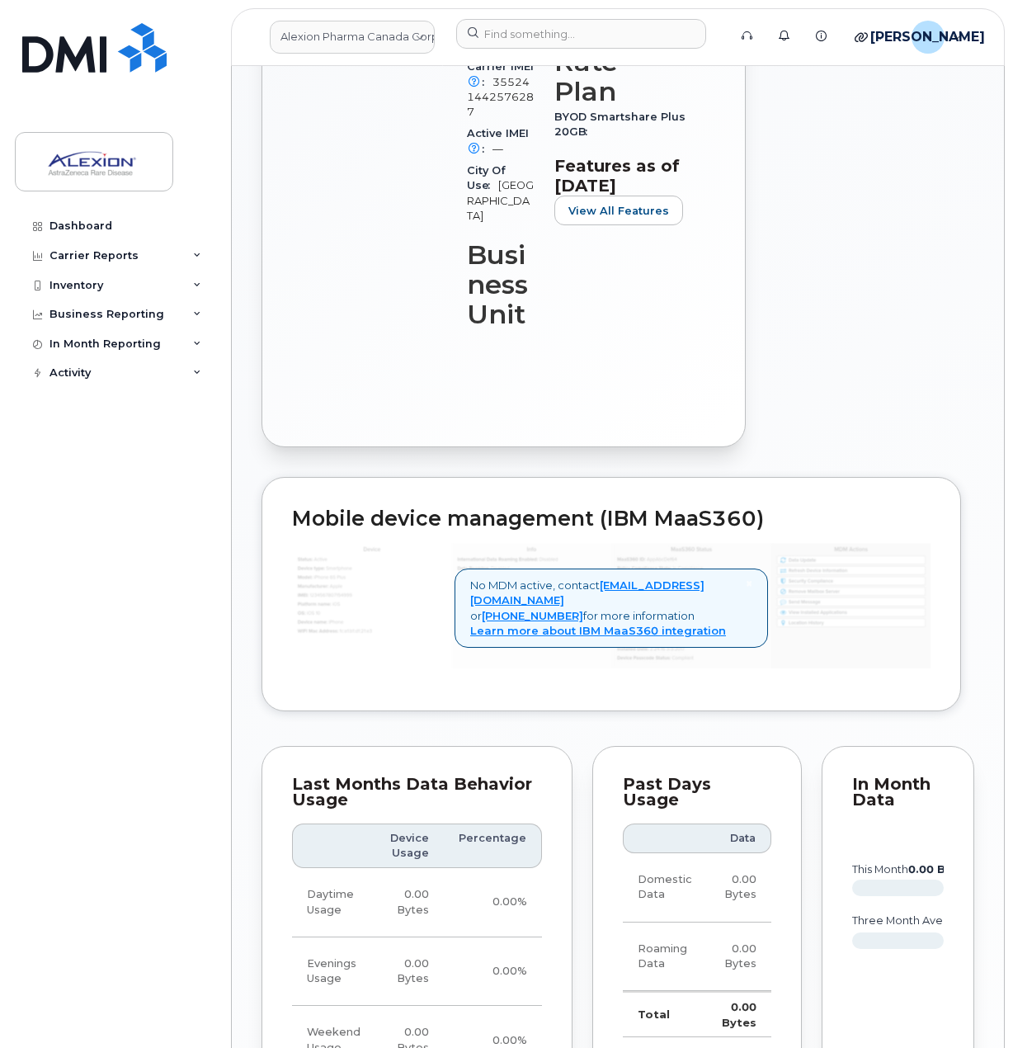
scroll to position [0, 0]
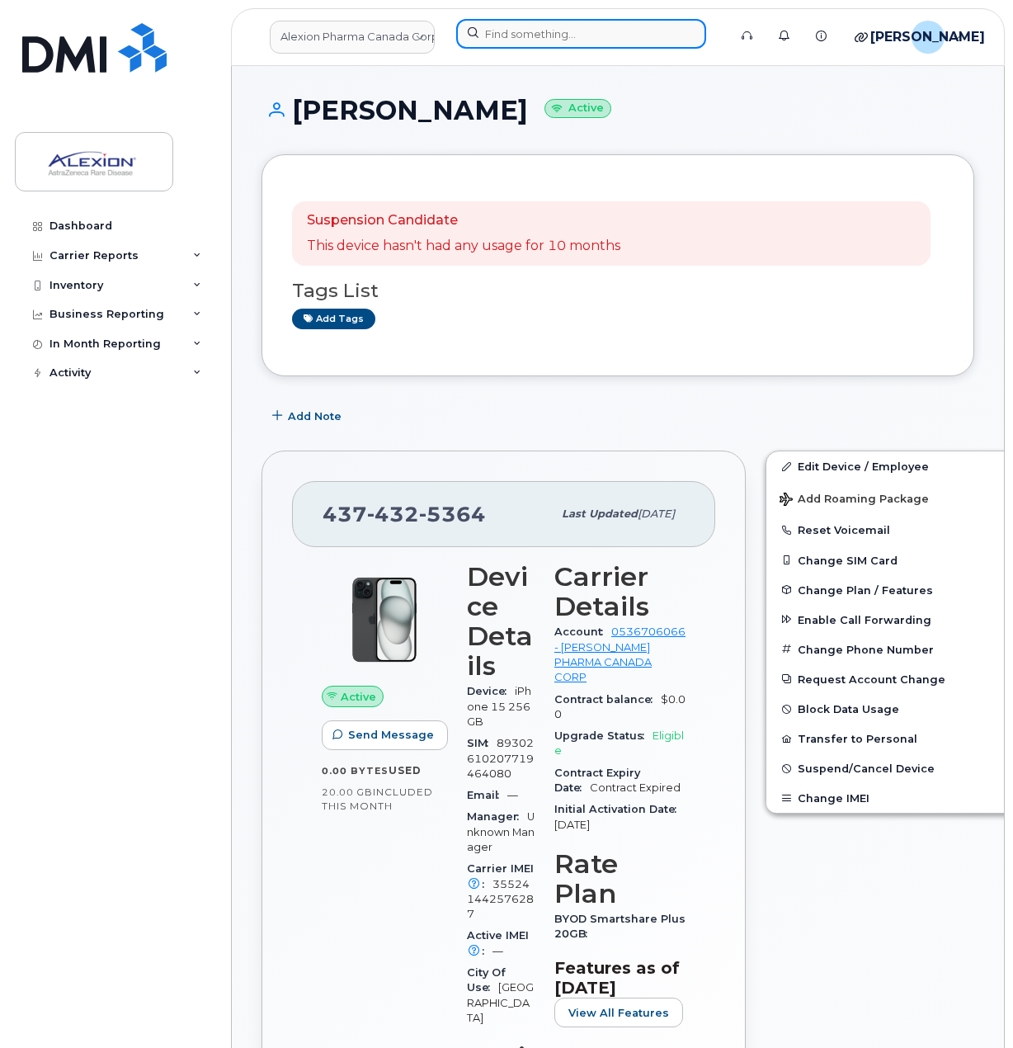
click at [580, 48] on input at bounding box center [581, 34] width 250 height 30
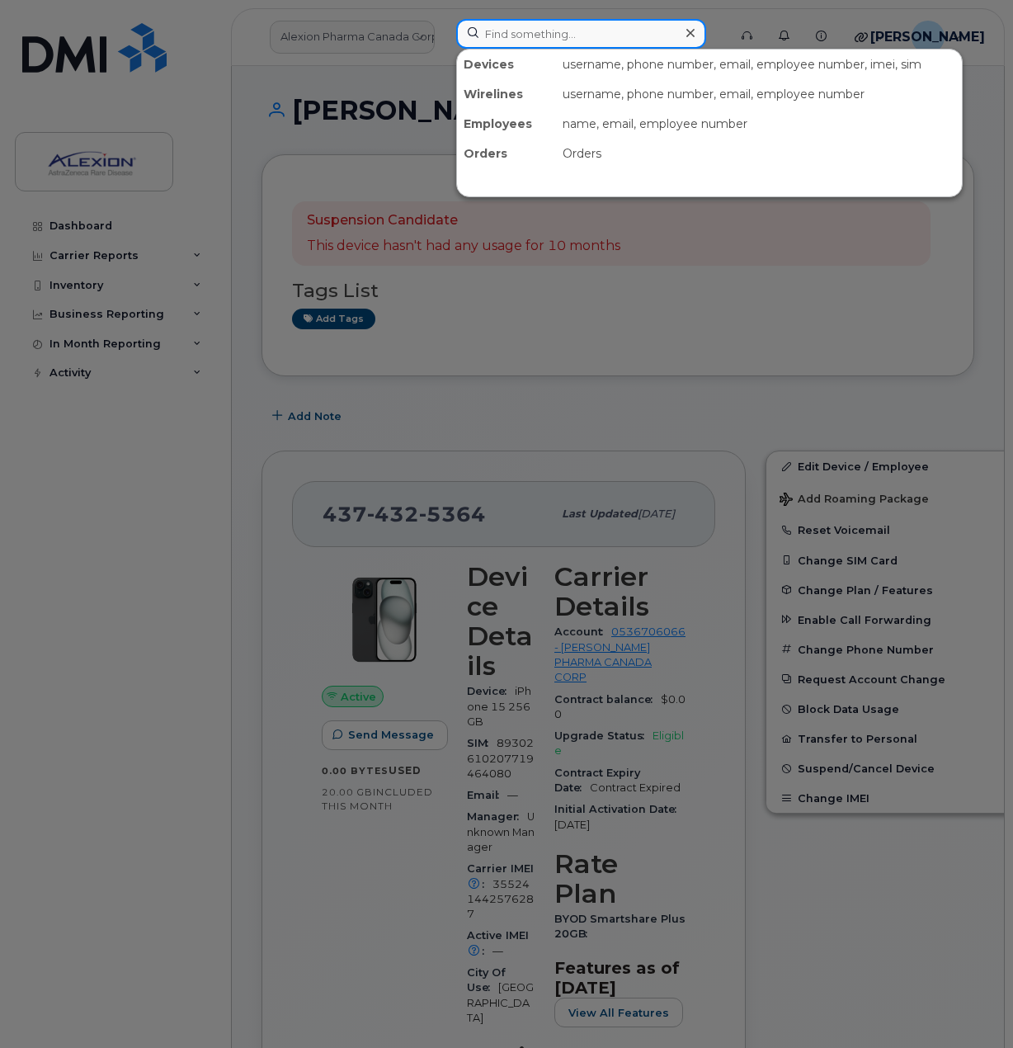
paste input "Jing"
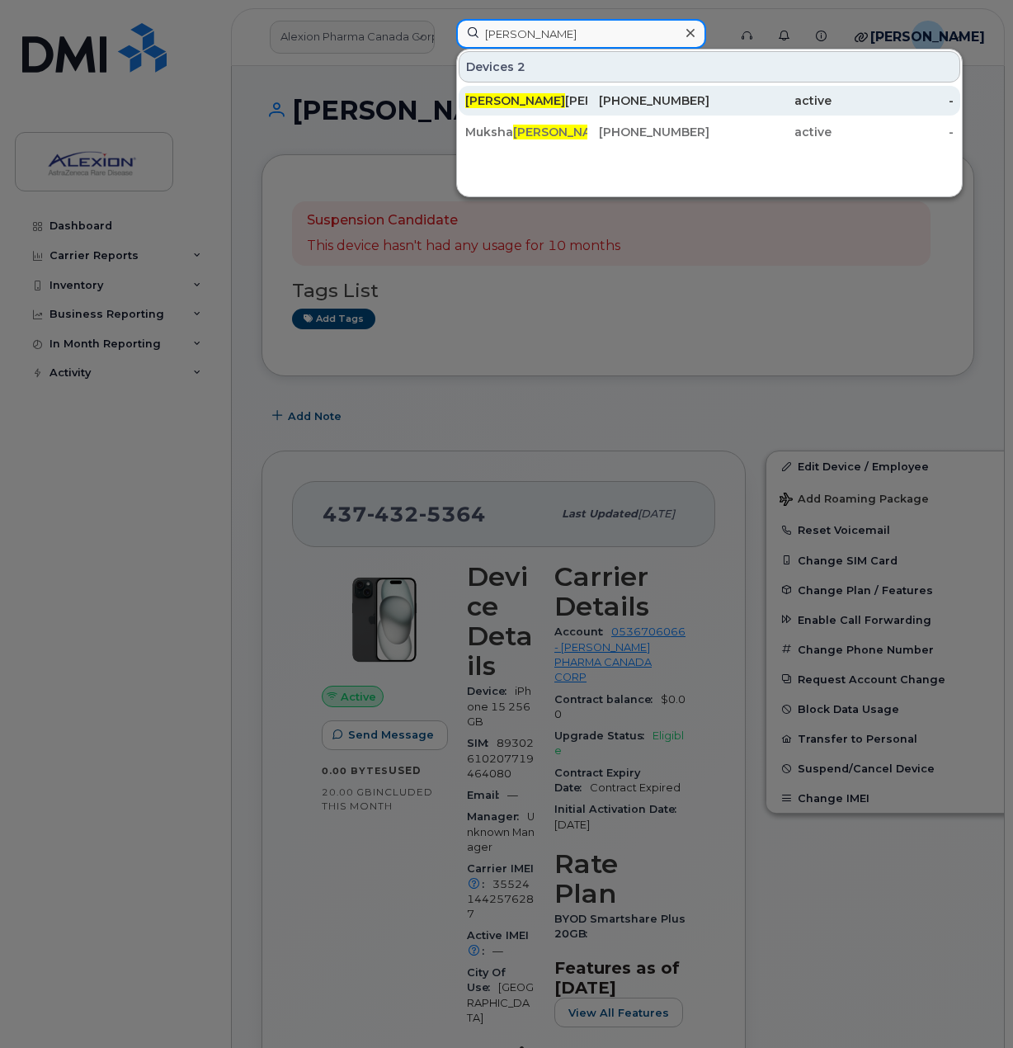
type input "Jing"
click at [578, 92] on div "Jing Xiao" at bounding box center [526, 101] width 122 height 30
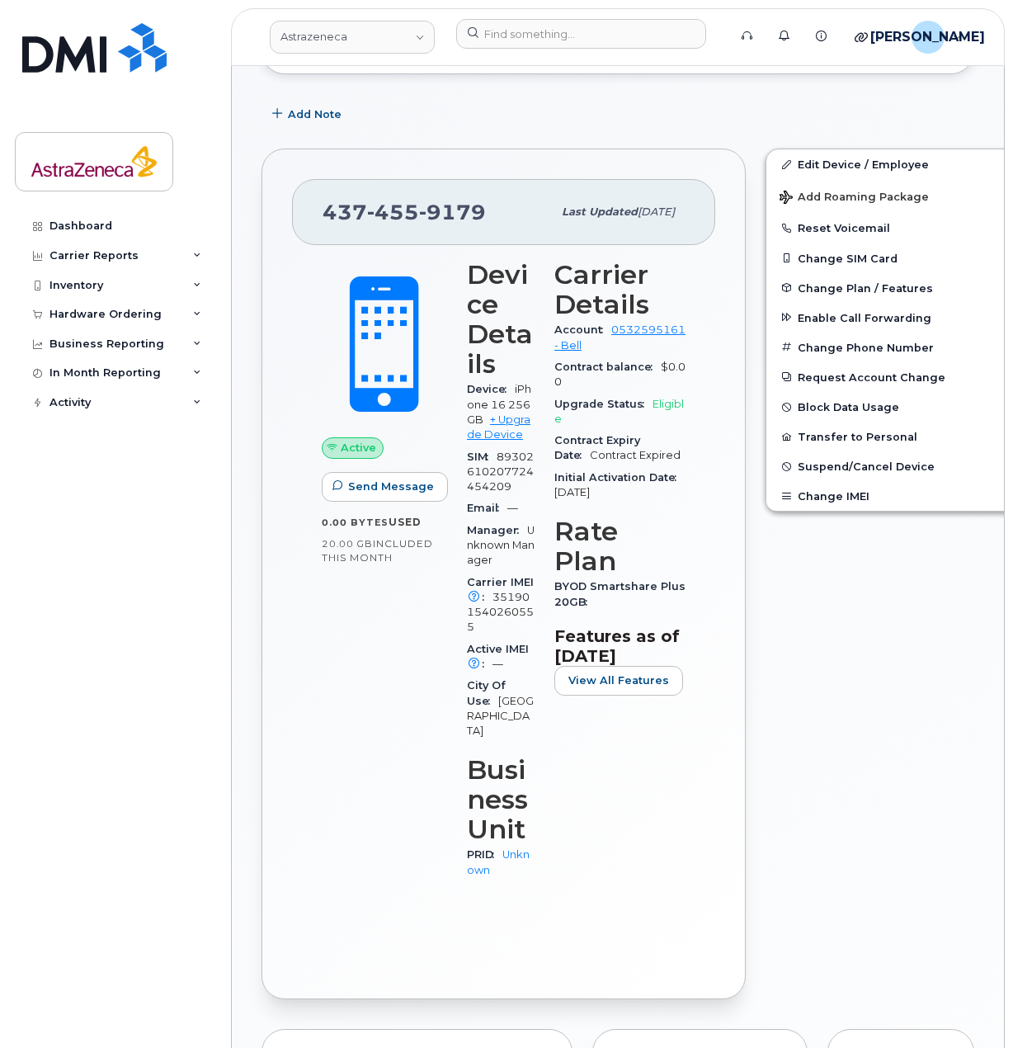
scroll to position [180, 0]
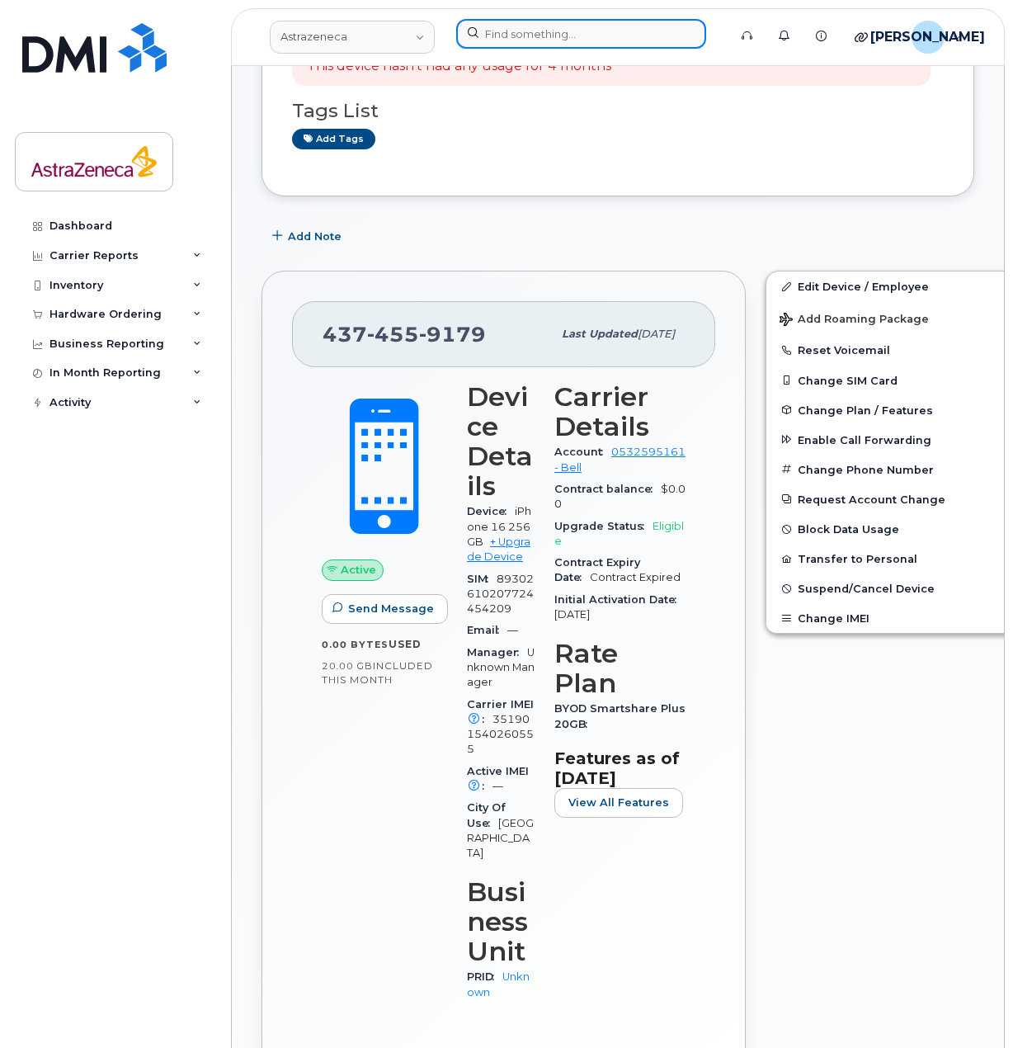
click at [582, 42] on input at bounding box center [581, 34] width 250 height 30
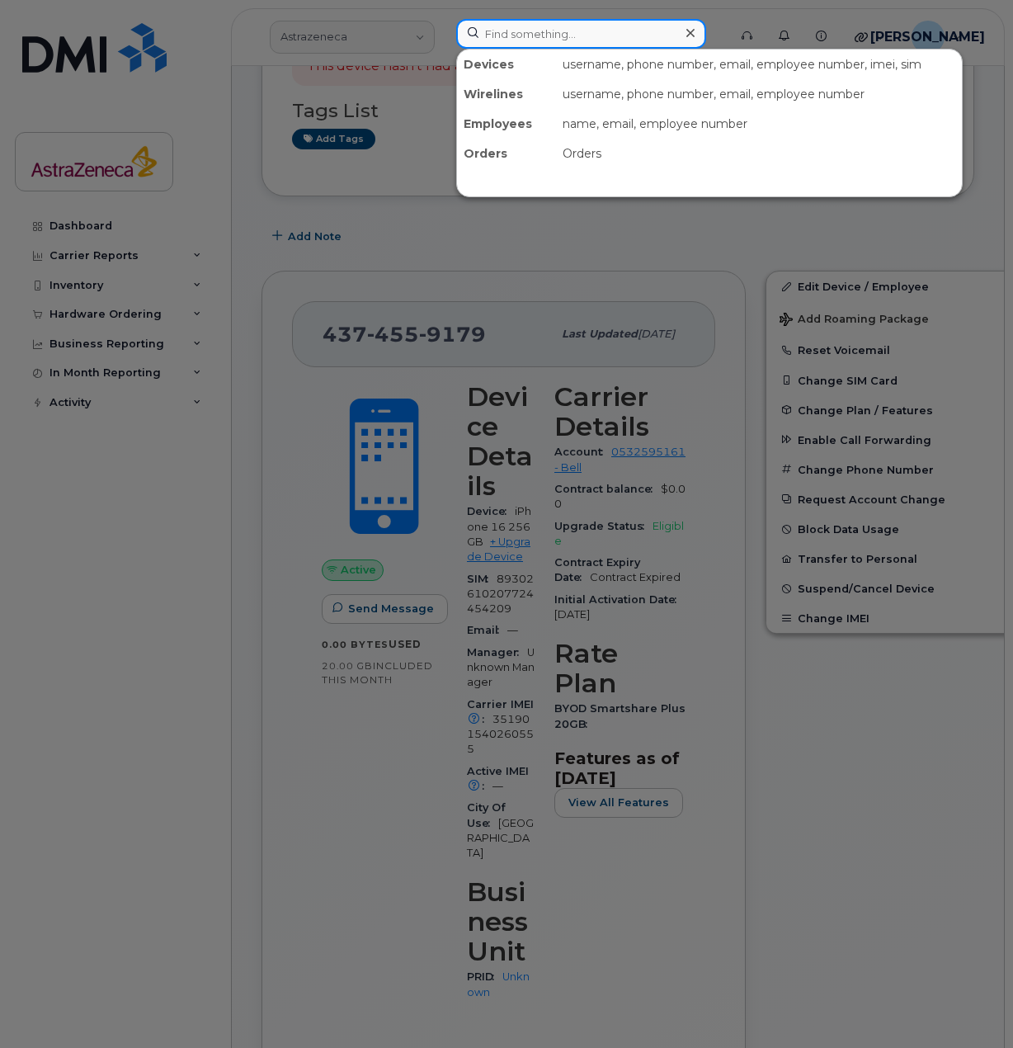
paste input "Rylan"
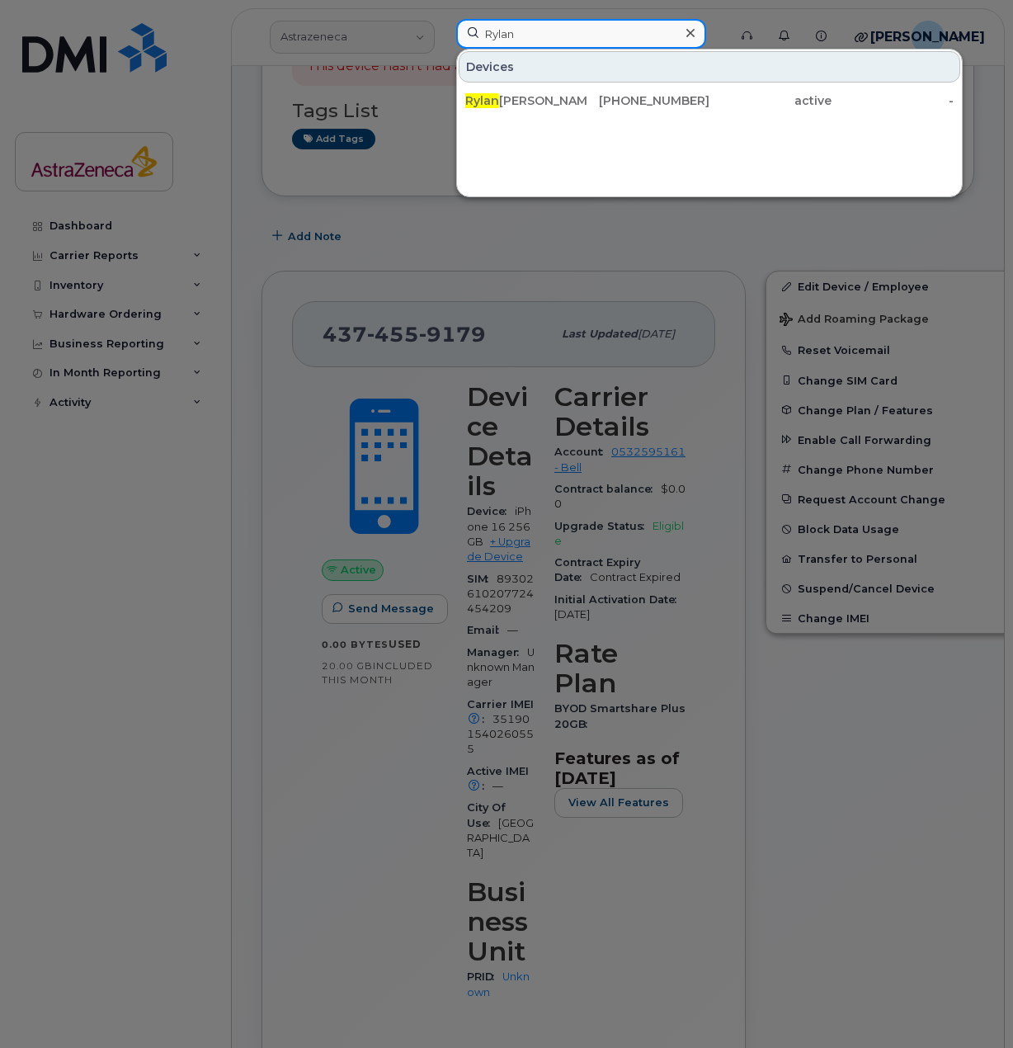
type input "Rylan"
click at [705, 107] on div "[PHONE_NUMBER]" at bounding box center [648, 100] width 122 height 17
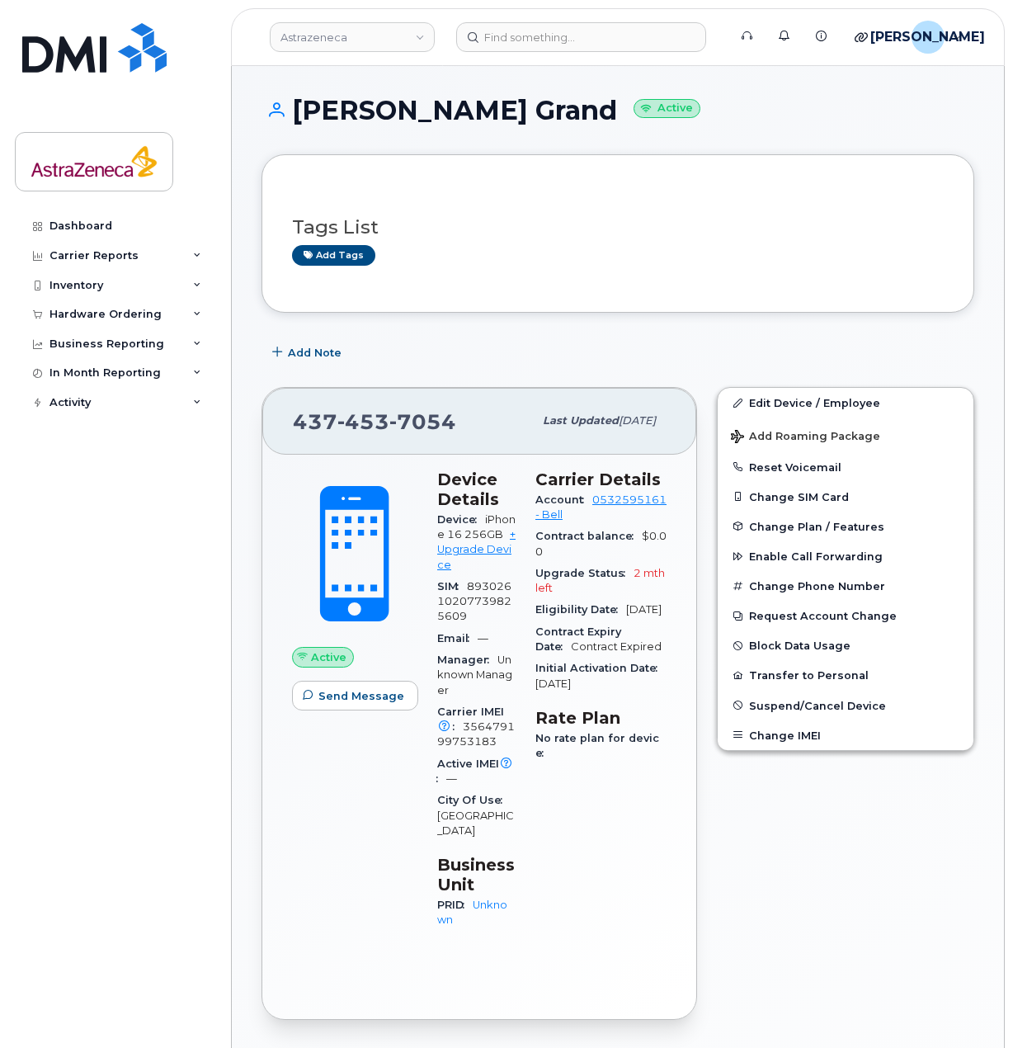
scroll to position [694, 0]
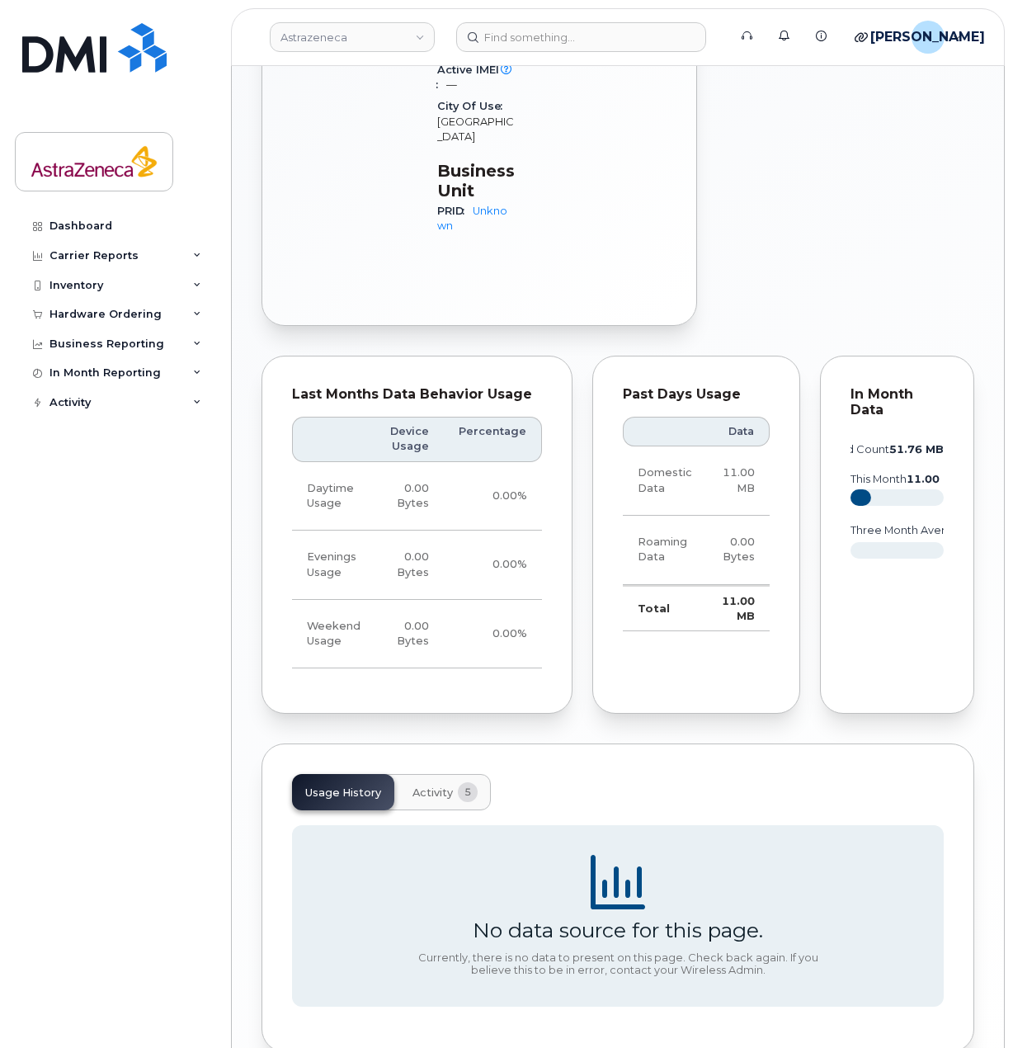
click at [733, 585] on td "11.00 MB" at bounding box center [738, 608] width 63 height 46
drag, startPoint x: 674, startPoint y: 406, endPoint x: 623, endPoint y: 384, distance: 55.5
click at [623, 446] on td "Domestic Data" at bounding box center [665, 480] width 84 height 69
drag, startPoint x: 893, startPoint y: 347, endPoint x: 934, endPoint y: 342, distance: 41.5
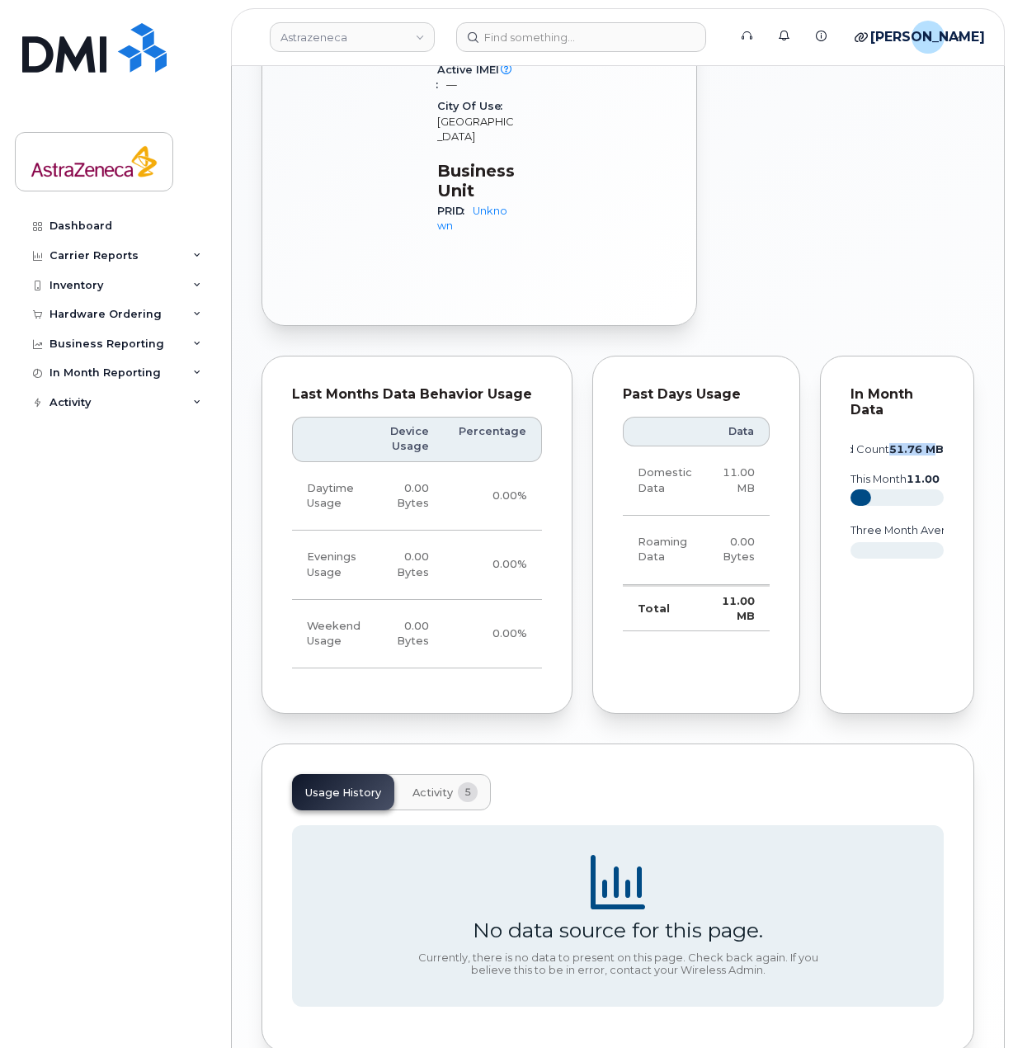
click at [934, 443] on tspan "51.76 MB" at bounding box center [916, 449] width 54 height 12
drag, startPoint x: 900, startPoint y: 375, endPoint x: 966, endPoint y: 371, distance: 66.1
click at [966, 371] on div "In Month Data projected count 51.76 MB this month 11.00 MB three month average …" at bounding box center [897, 535] width 154 height 359
click at [883, 433] on icon "projected count 51.76 MB this month 11.00 MB three month average 0.00 Bytes" at bounding box center [897, 507] width 93 height 149
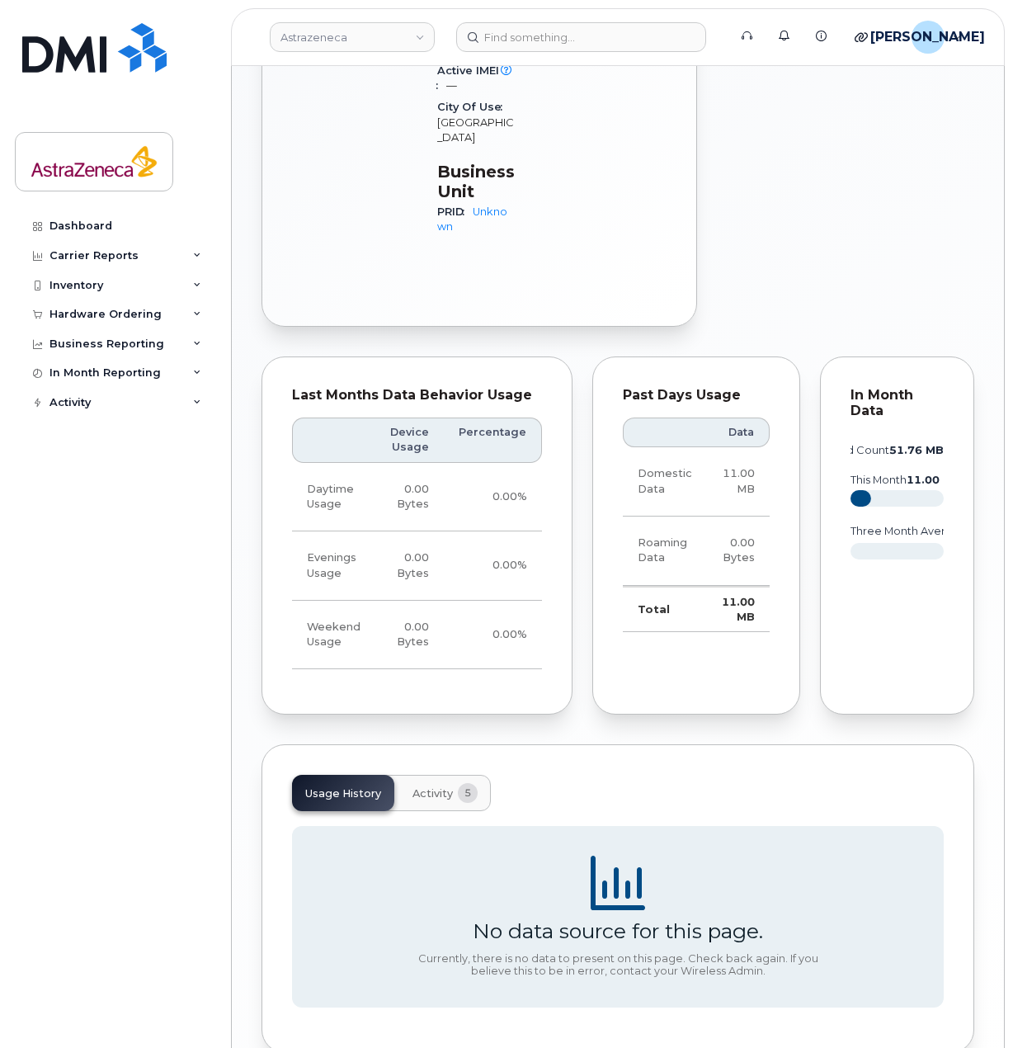
scroll to position [0, 0]
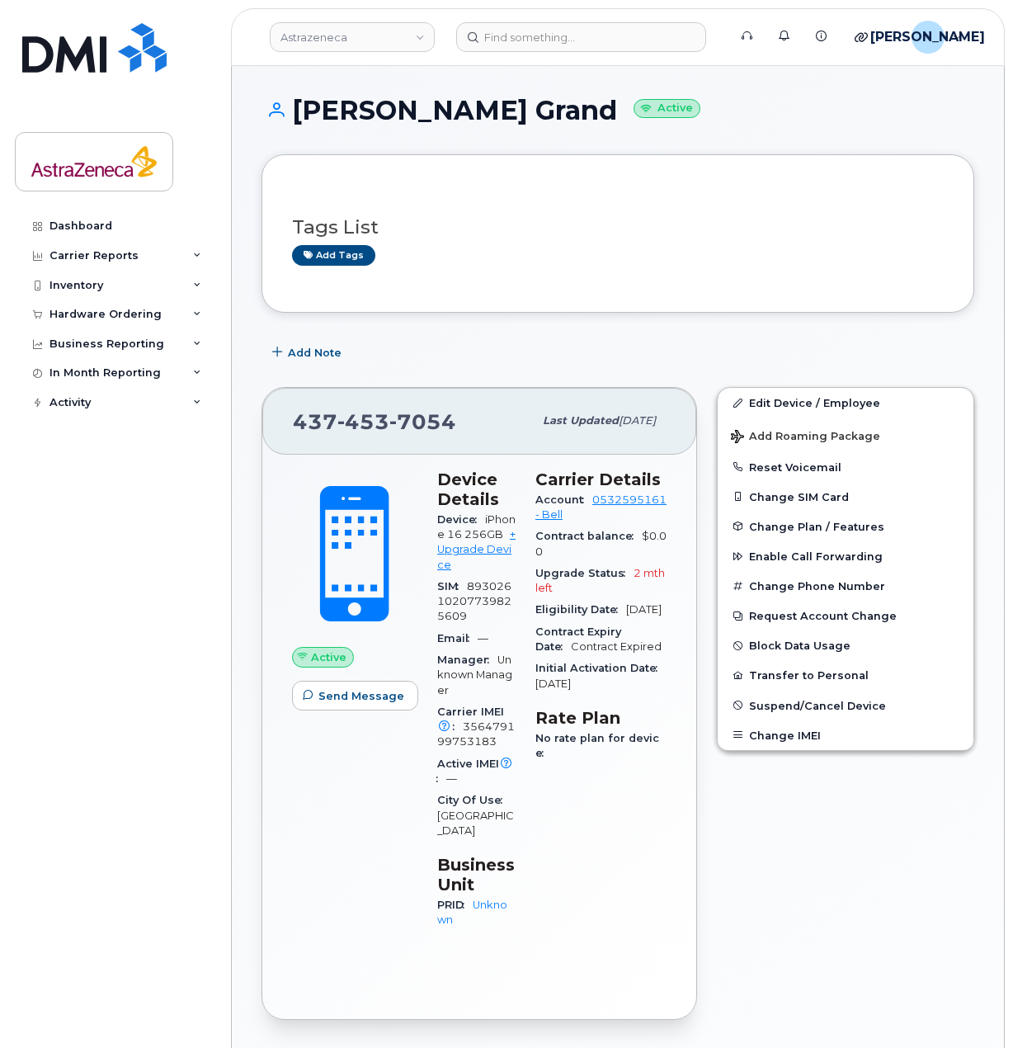
click at [550, 52] on header "Astrazeneca Support Alerts Knowledge Base Quicklinks Suspend / Cancel Device Ch…" at bounding box center [618, 37] width 774 height 58
click at [550, 26] on input at bounding box center [581, 37] width 250 height 30
paste input "Alexander"
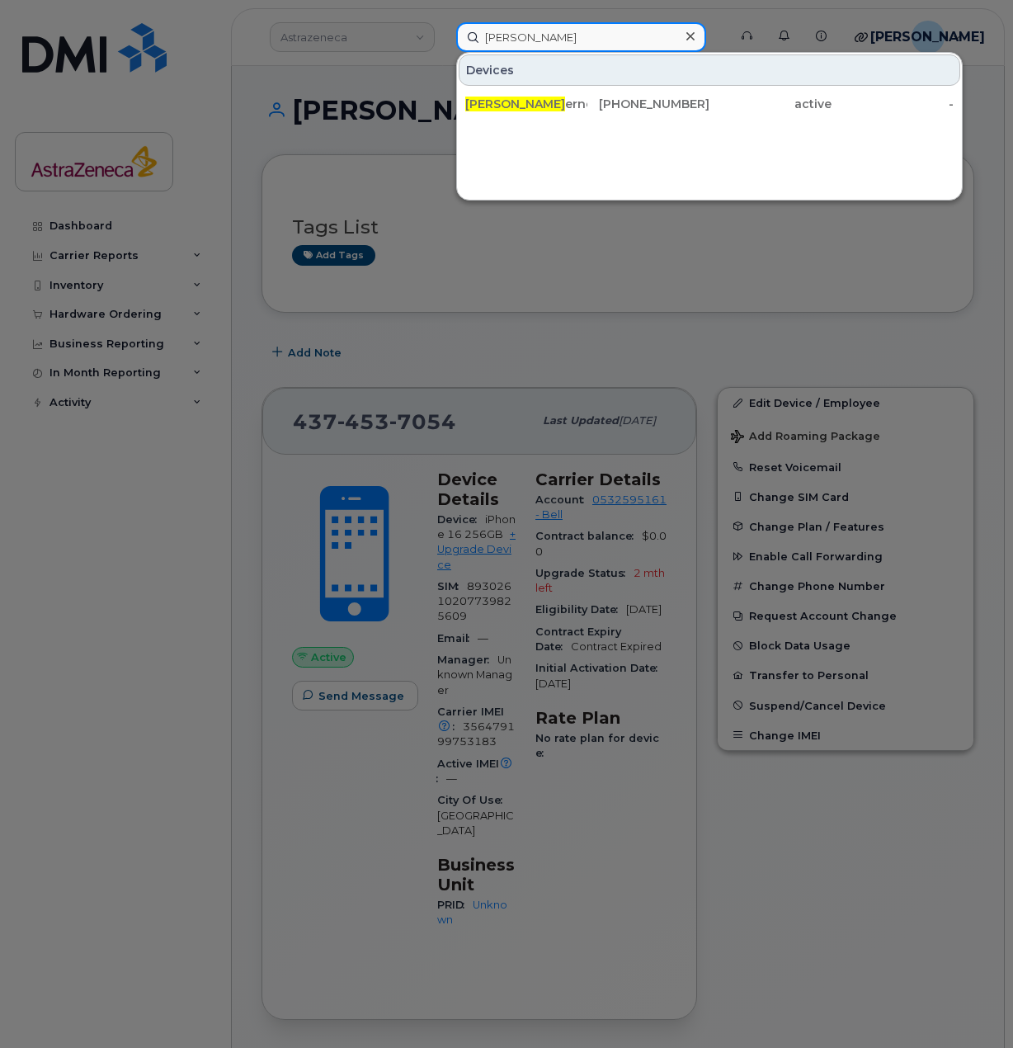
type input "Alexander ch"
click at [568, 101] on div "Alexander Ch ernov" at bounding box center [526, 104] width 122 height 17
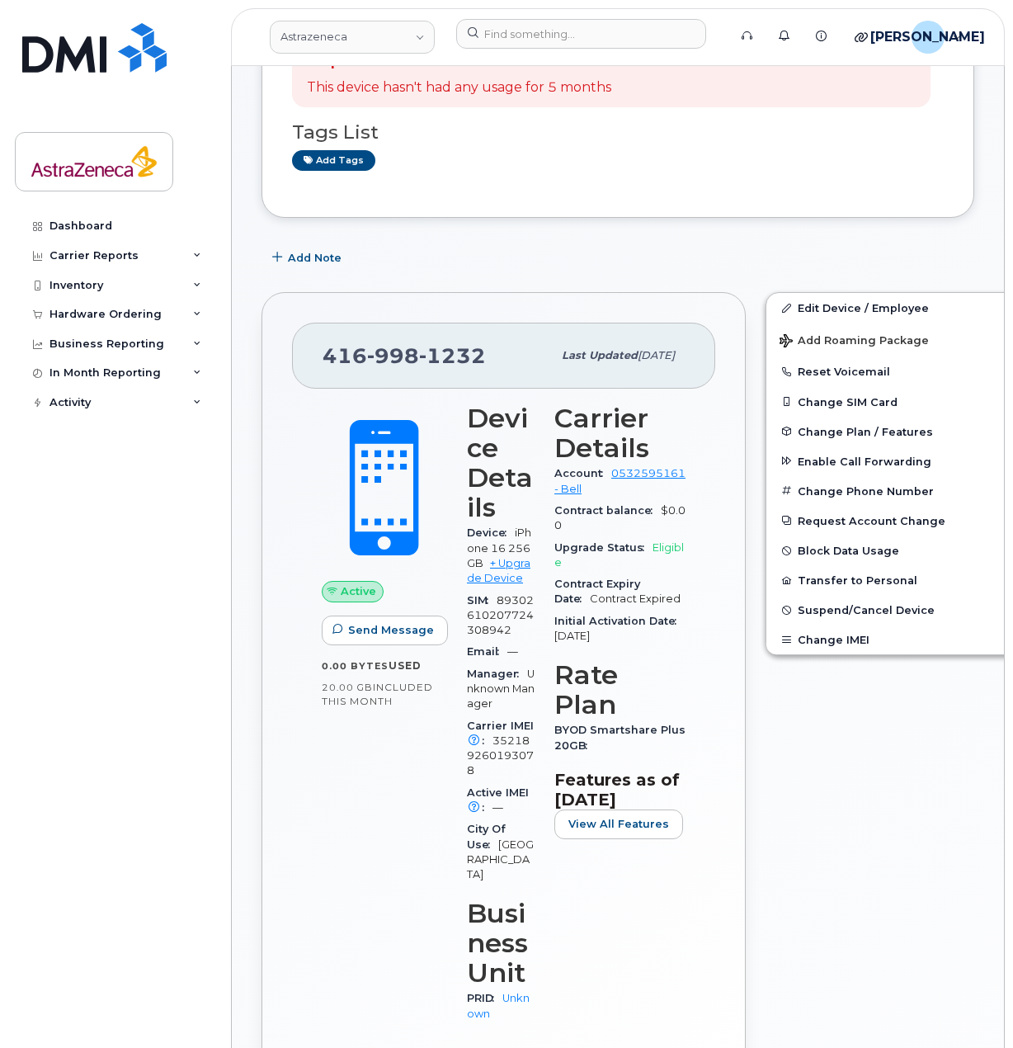
scroll to position [330, 0]
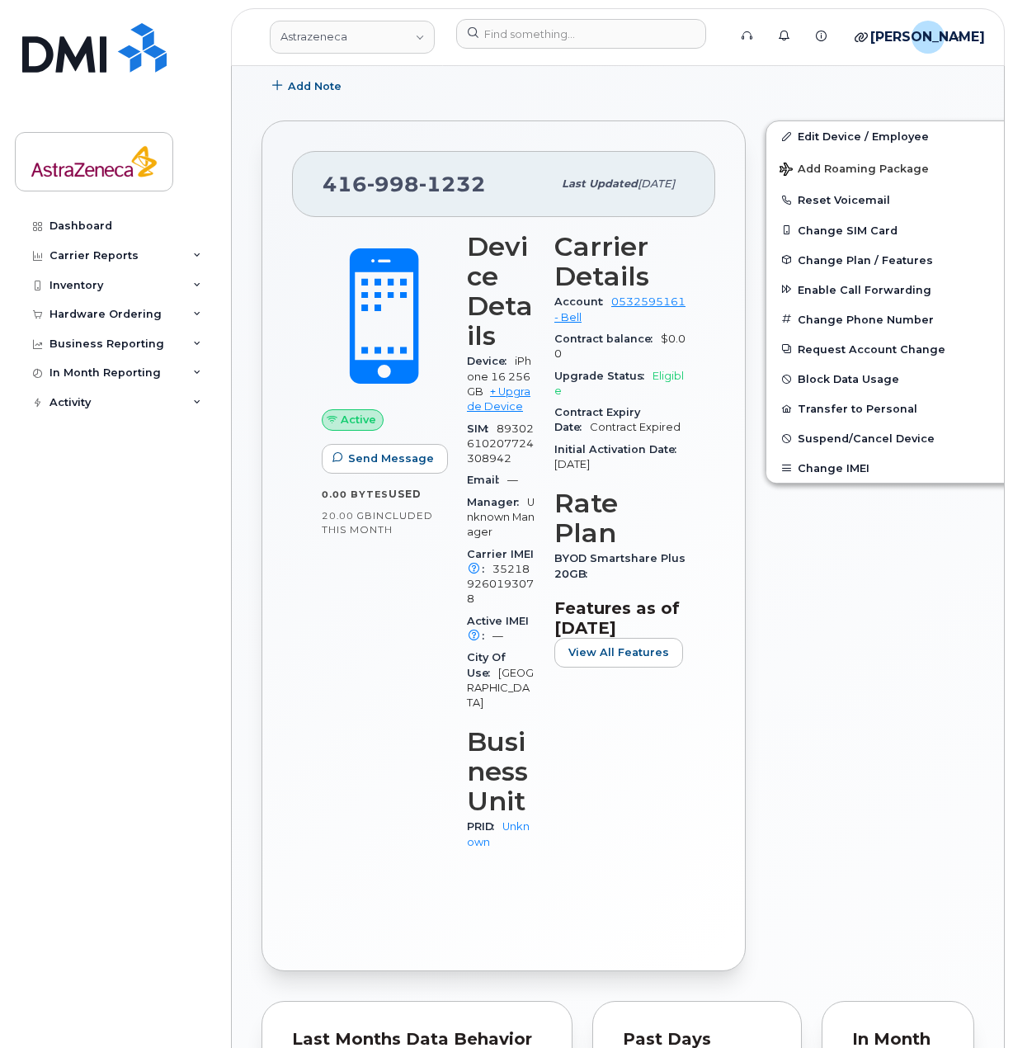
drag, startPoint x: 582, startPoint y: 182, endPoint x: 653, endPoint y: 179, distance: 71.0
click at [653, 179] on div "Last updated Jul 10, 2025" at bounding box center [618, 184] width 133 height 35
click at [638, 178] on span "Jul 10, 2025" at bounding box center [656, 183] width 37 height 12
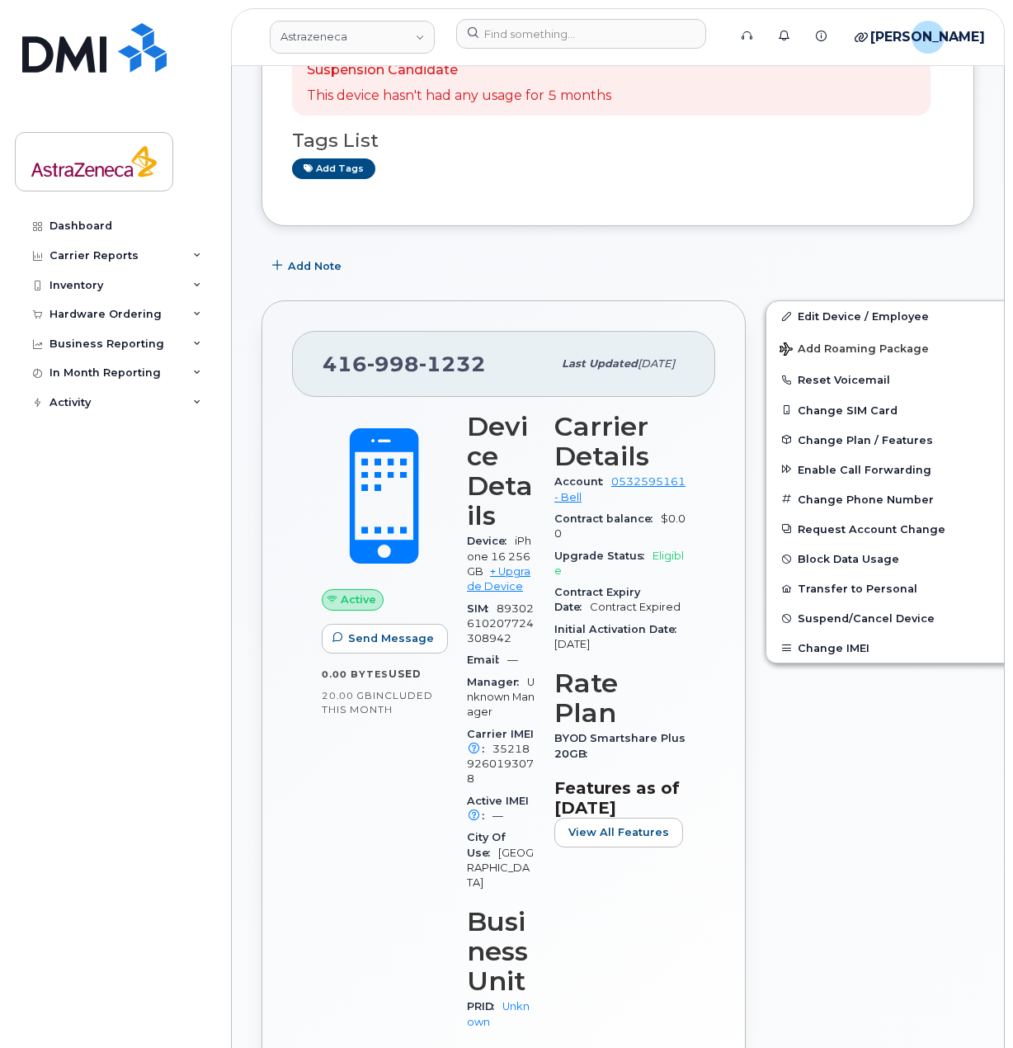
scroll to position [165, 0]
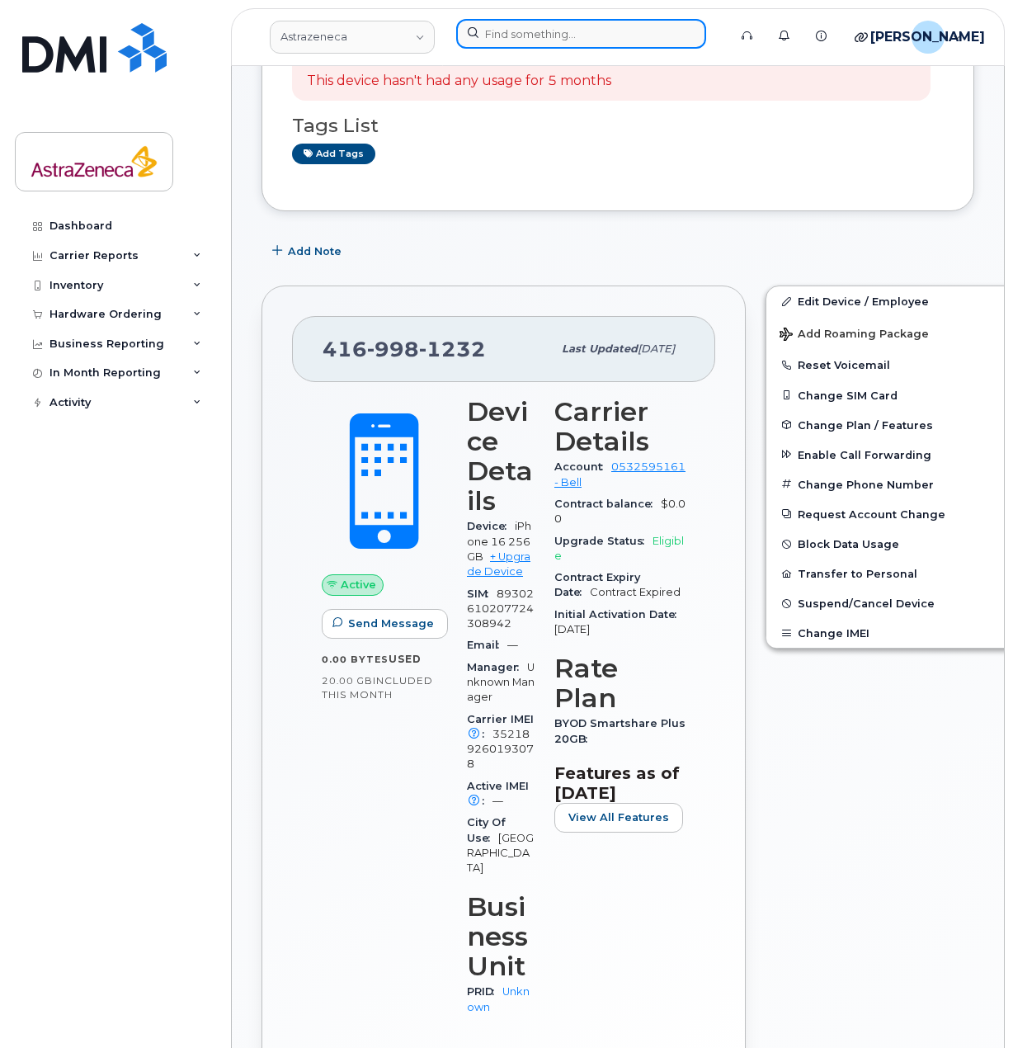
click at [519, 44] on input at bounding box center [581, 34] width 250 height 30
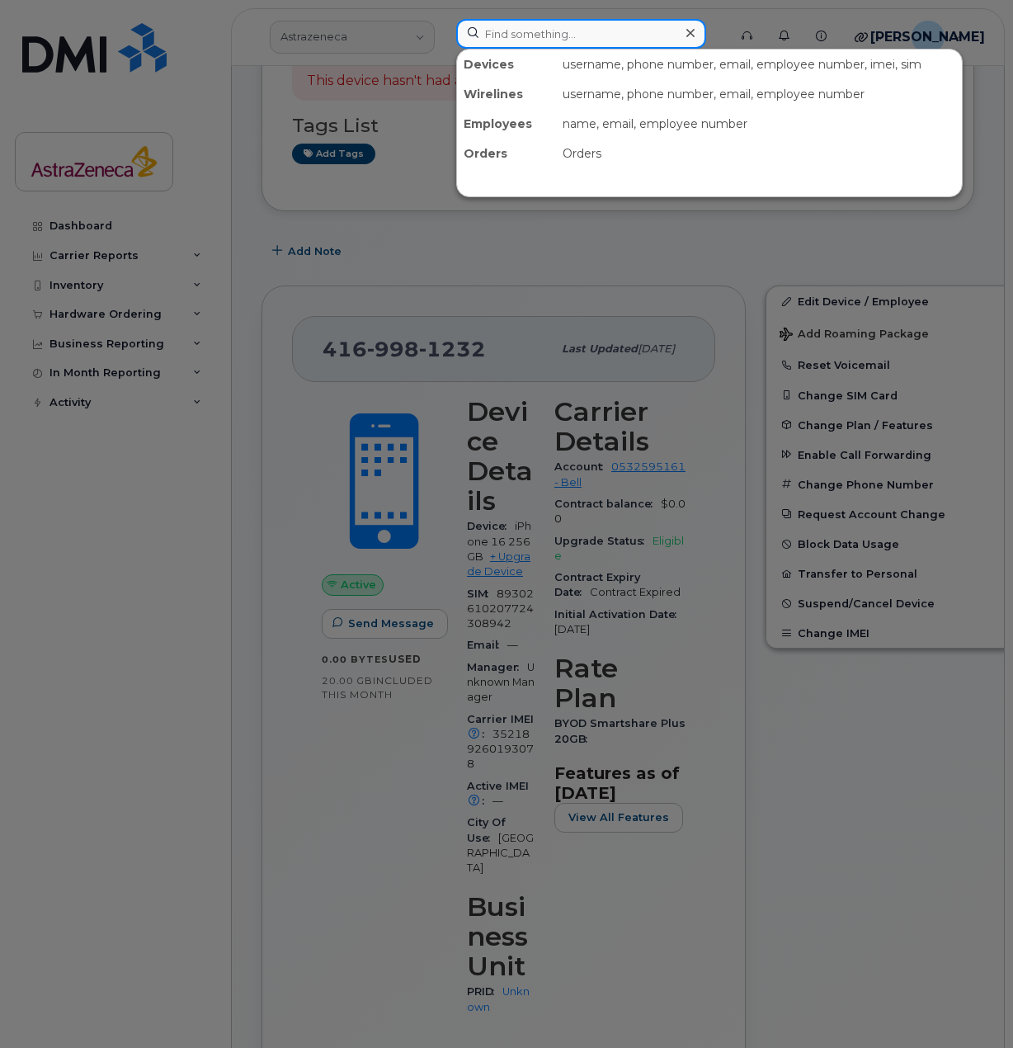
paste input "Shaliha"
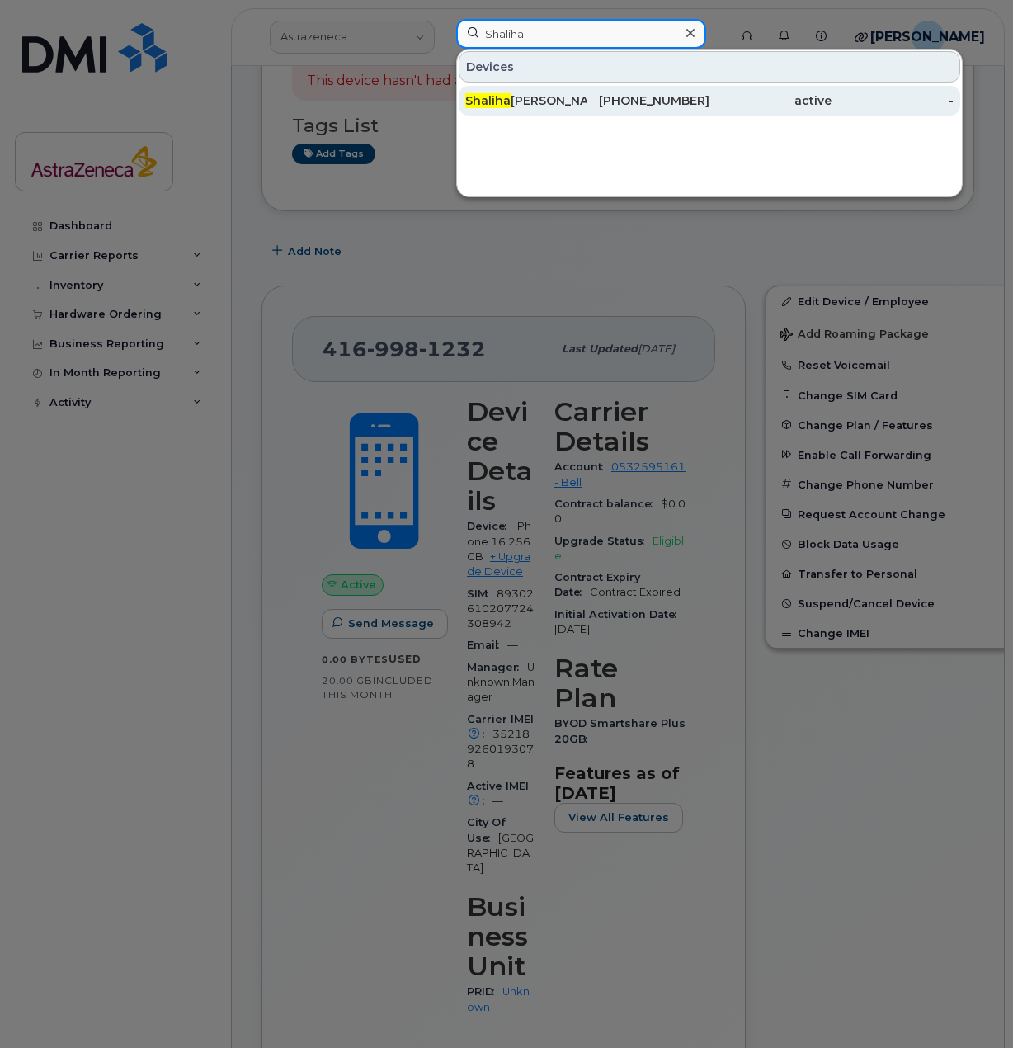
type input "Shaliha"
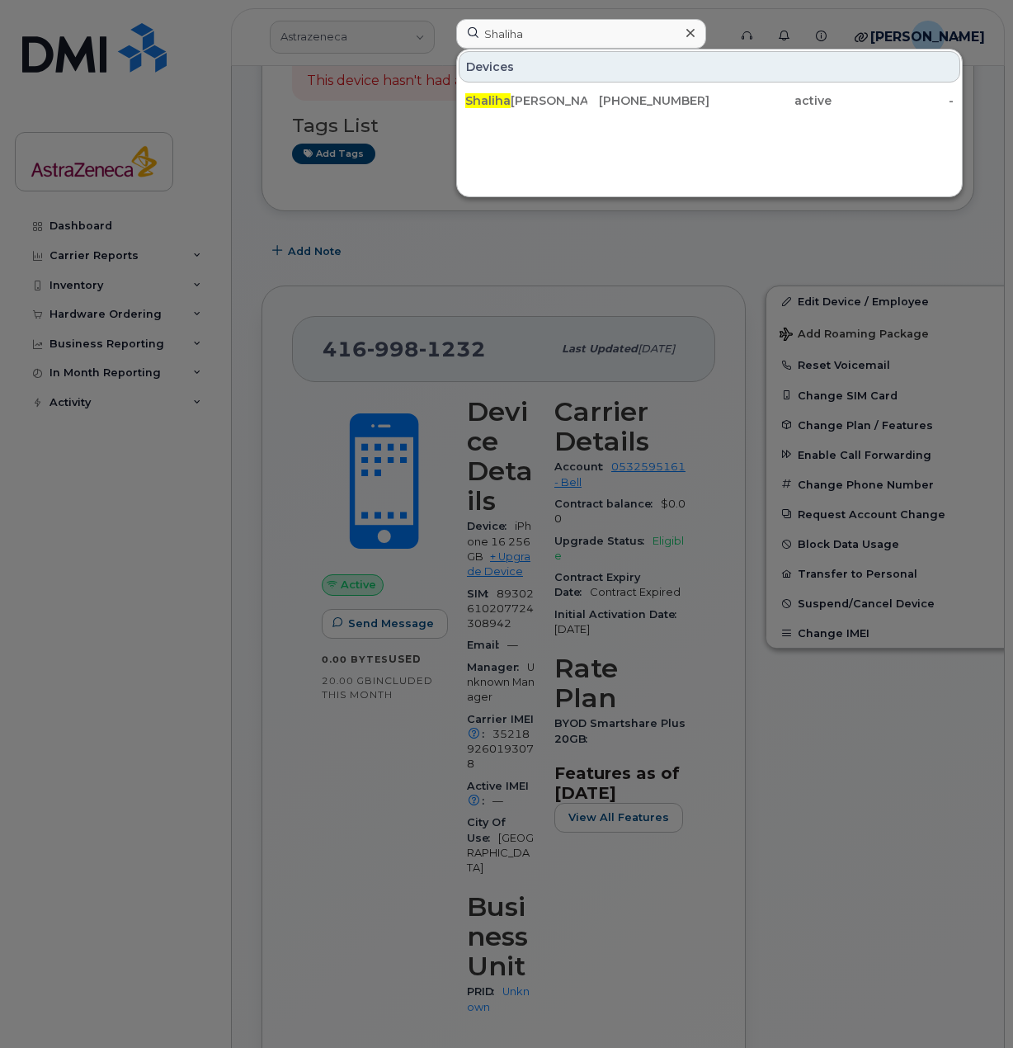
click at [569, 97] on div "Shaliha Mohamed Naufal" at bounding box center [526, 100] width 122 height 17
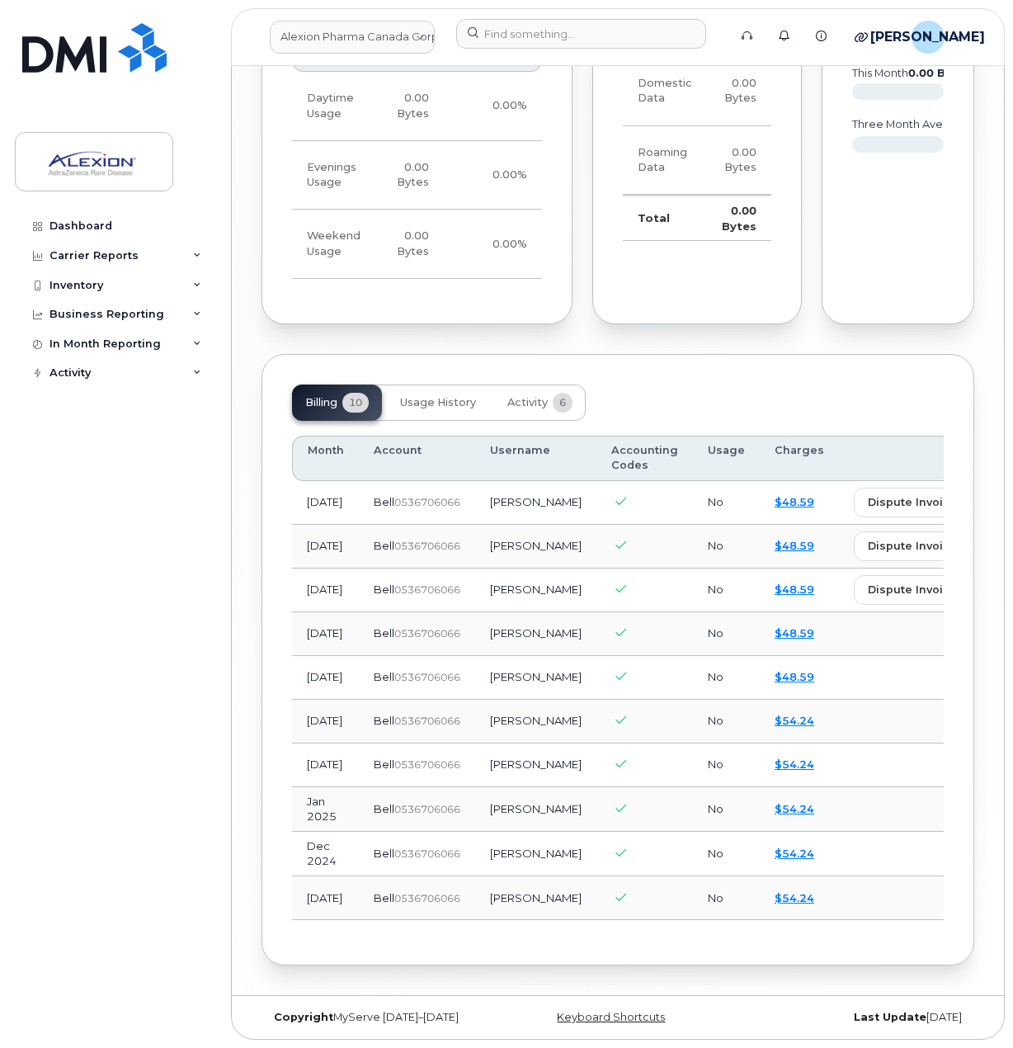
scroll to position [1215, 0]
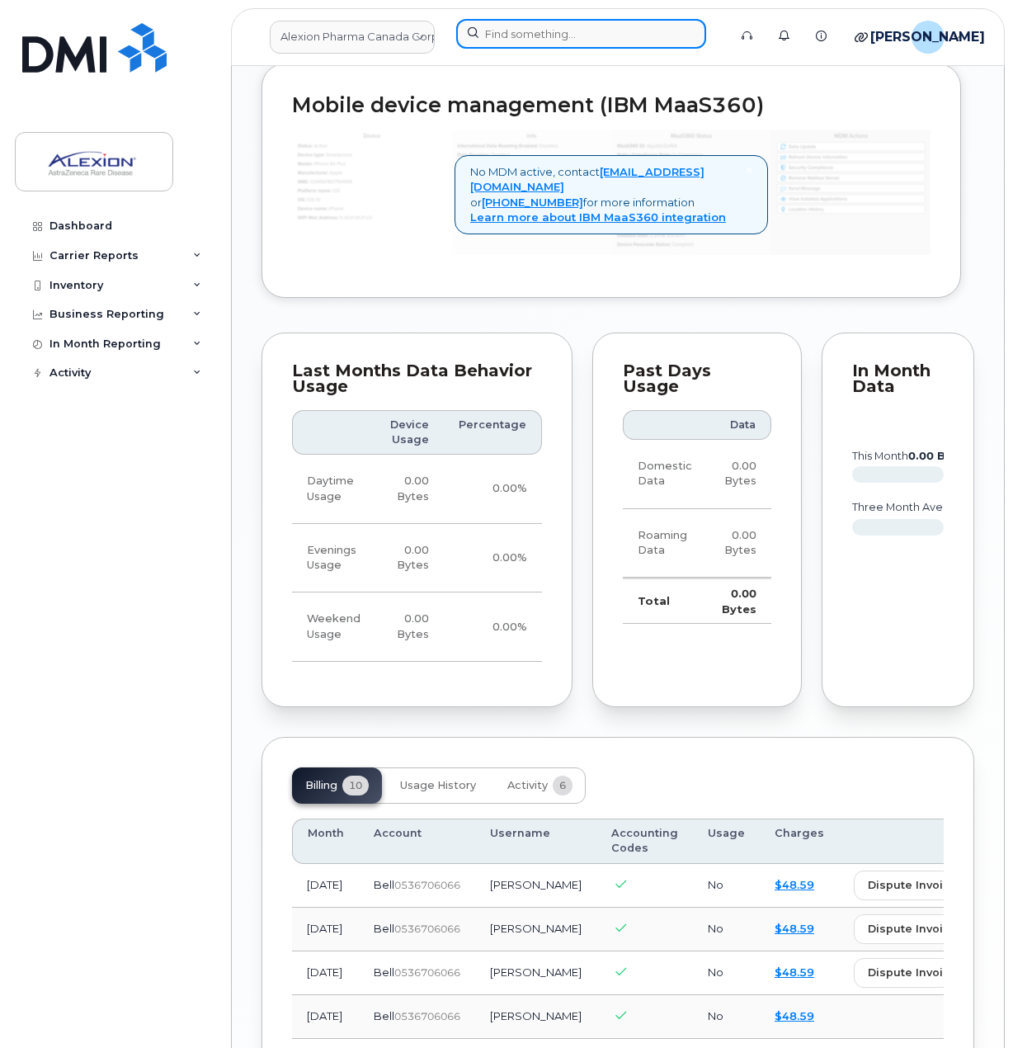
click at [615, 36] on input at bounding box center [581, 34] width 250 height 30
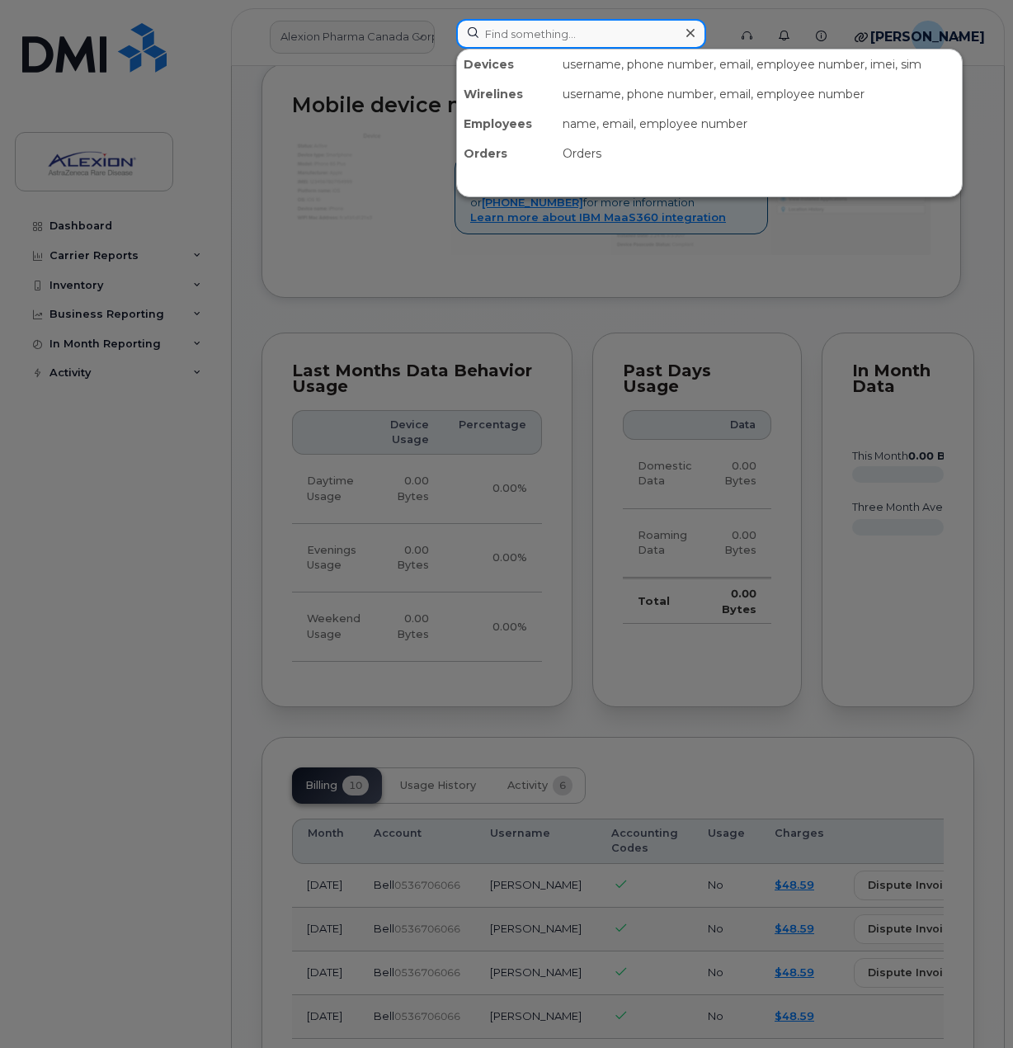
paste input "Rylan"
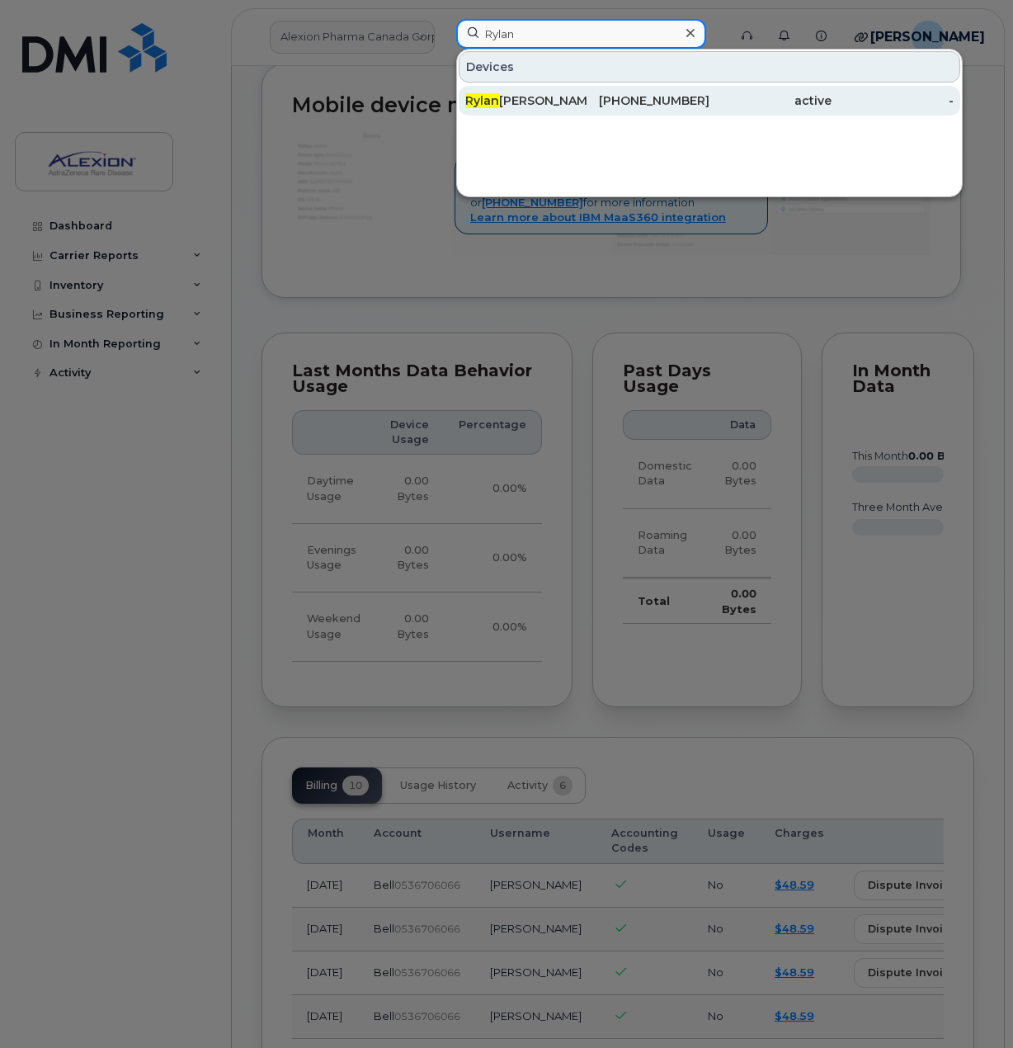
type input "Rylan"
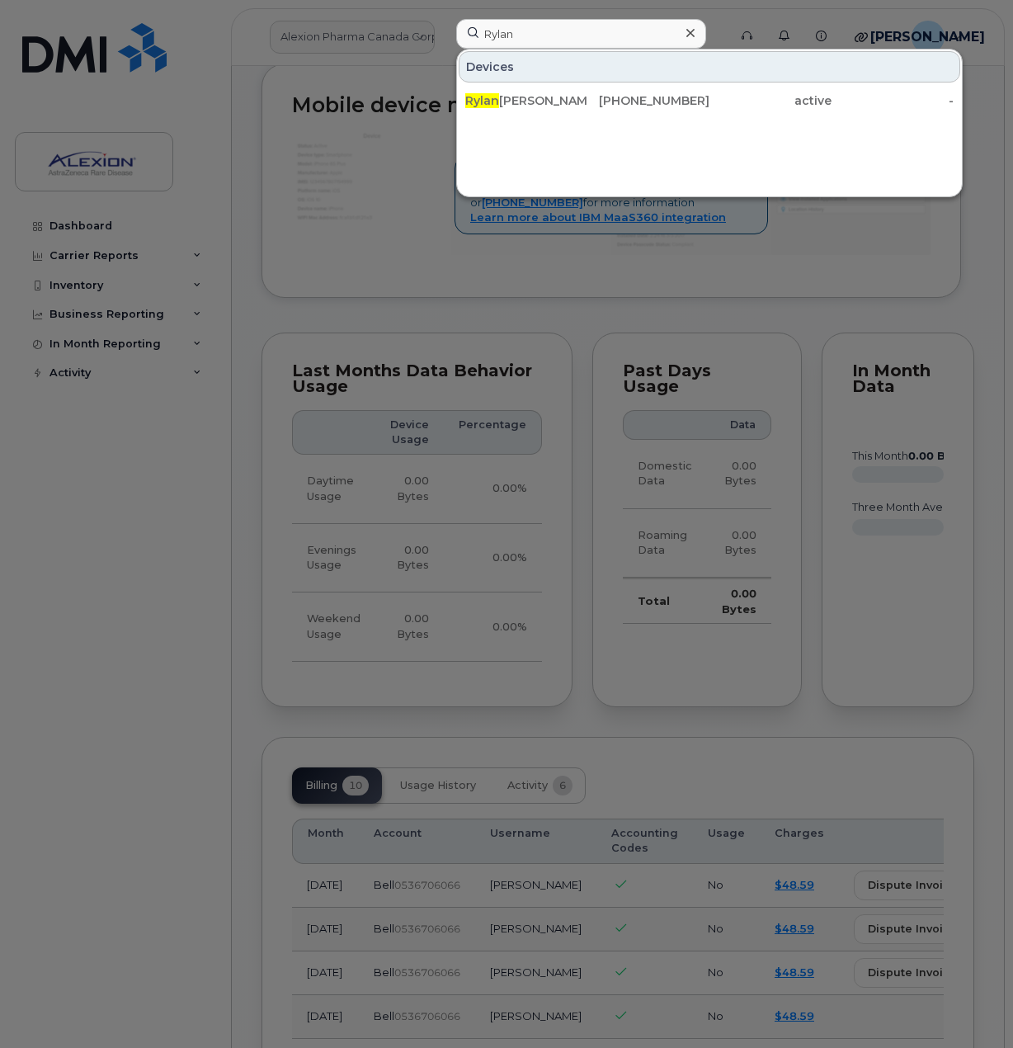
click at [585, 106] on div "[PERSON_NAME] Grand" at bounding box center [526, 100] width 122 height 17
